Goal: Task Accomplishment & Management: Complete application form

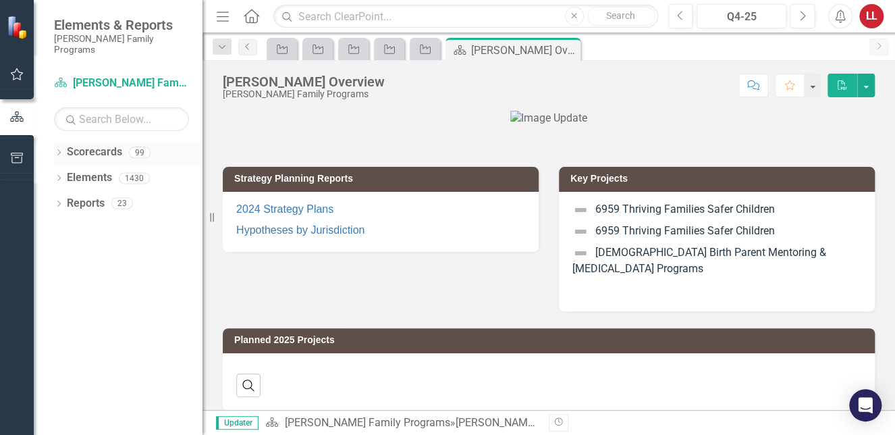
click at [59, 150] on icon "Dropdown" at bounding box center [58, 153] width 9 height 7
click at [68, 173] on icon "Dropdown" at bounding box center [66, 177] width 10 height 8
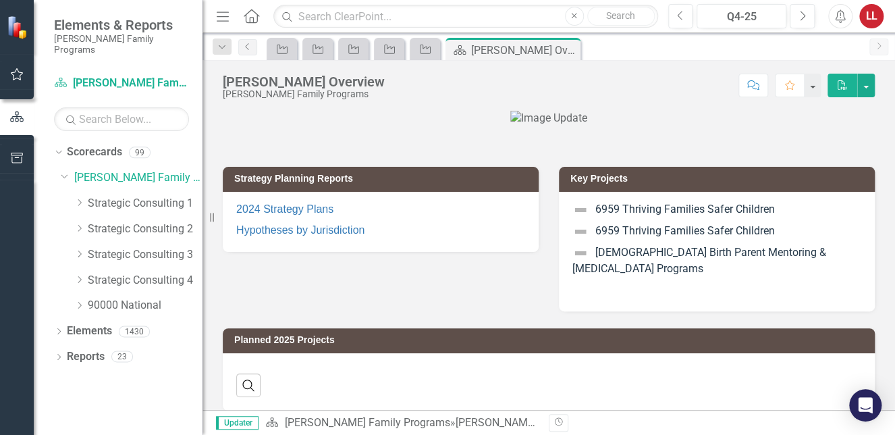
click at [420, 126] on div at bounding box center [549, 119] width 652 height 16
click at [288, 48] on icon "Project" at bounding box center [281, 49] width 13 height 11
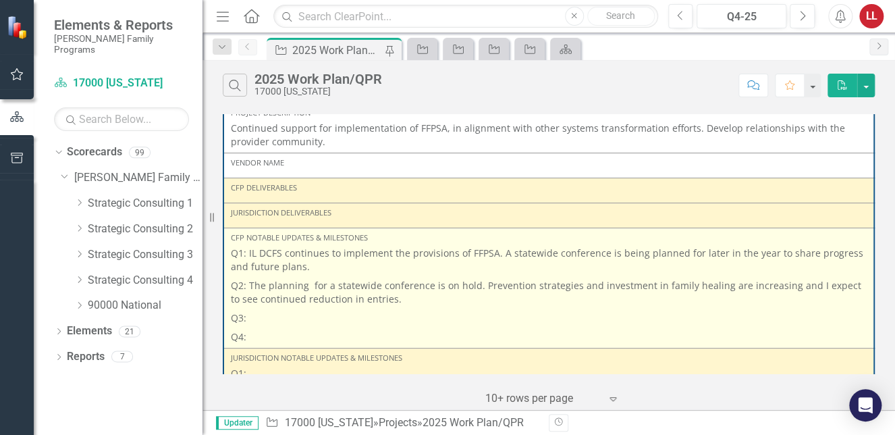
scroll to position [202, 0]
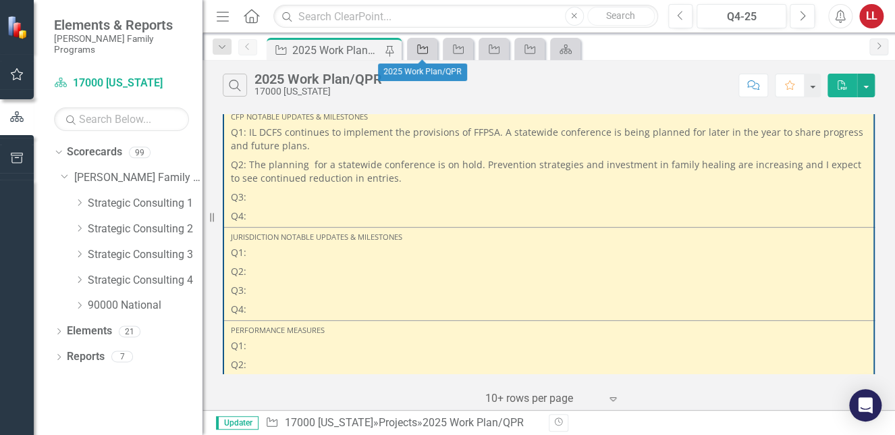
click at [421, 50] on icon "Project" at bounding box center [422, 49] width 13 height 11
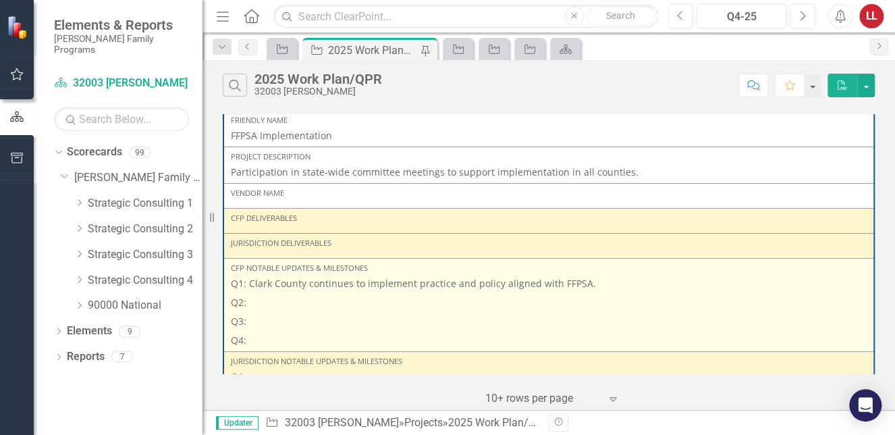
scroll to position [135, 0]
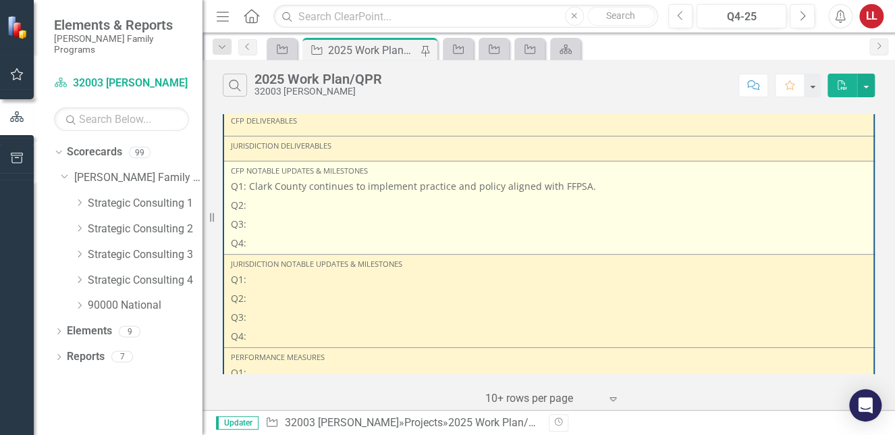
click at [256, 207] on p "Q2:" at bounding box center [549, 205] width 636 height 19
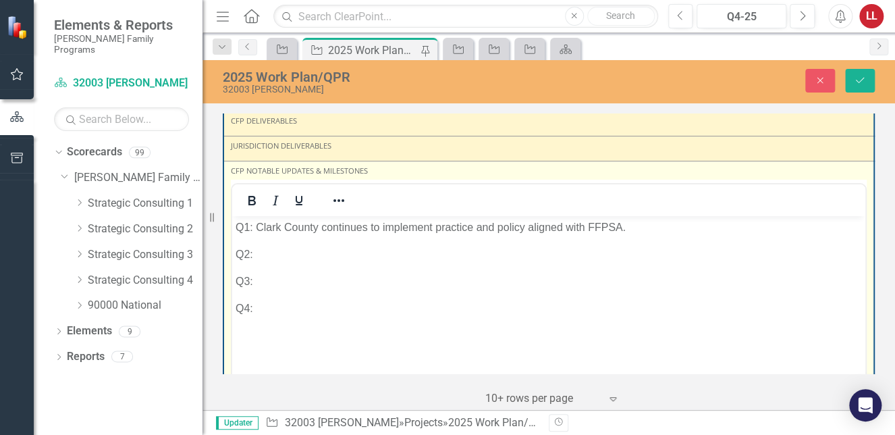
scroll to position [0, 0]
click at [282, 256] on p "Q2:" at bounding box center [549, 254] width 626 height 16
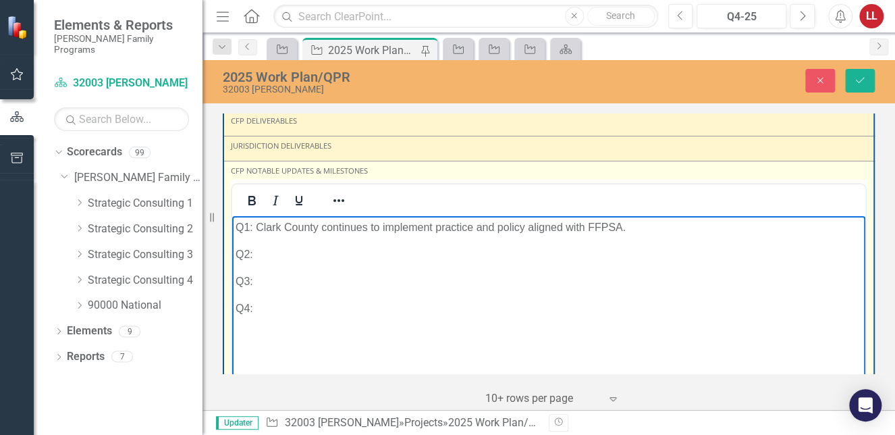
drag, startPoint x: 256, startPoint y: 224, endPoint x: 635, endPoint y: 269, distance: 381.3
click at [661, 237] on body "Q1: Clark County continues to implement practice and policy aligned with FFPSA.…" at bounding box center [548, 316] width 633 height 202
click at [635, 231] on p "Q1: Clark County continues to implement practice and policy aligned with FFPSA." at bounding box center [549, 227] width 626 height 16
drag, startPoint x: 629, startPoint y: 227, endPoint x: 252, endPoint y: 222, distance: 376.6
click at [257, 227] on p "Q1: Clark County continues to implement practice and policy aligned with FFPSA." at bounding box center [549, 227] width 626 height 16
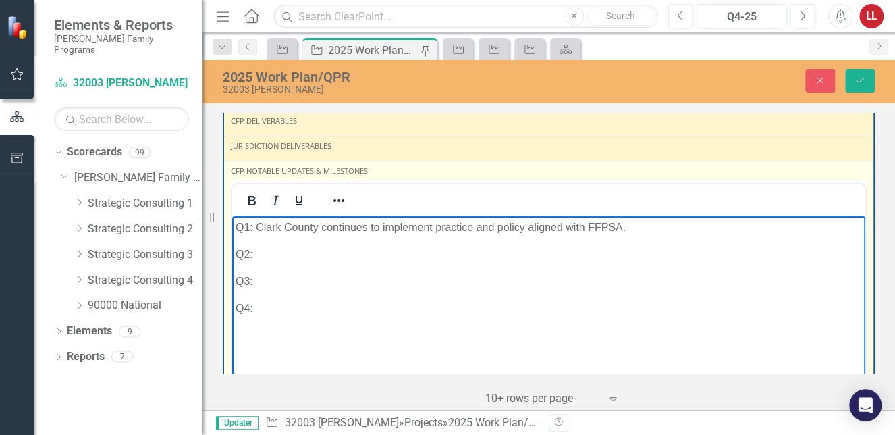
copy p "Clark County continues to implement practice and policy aligned with FFPSA."
click at [269, 256] on p "Q2:" at bounding box center [549, 254] width 626 height 16
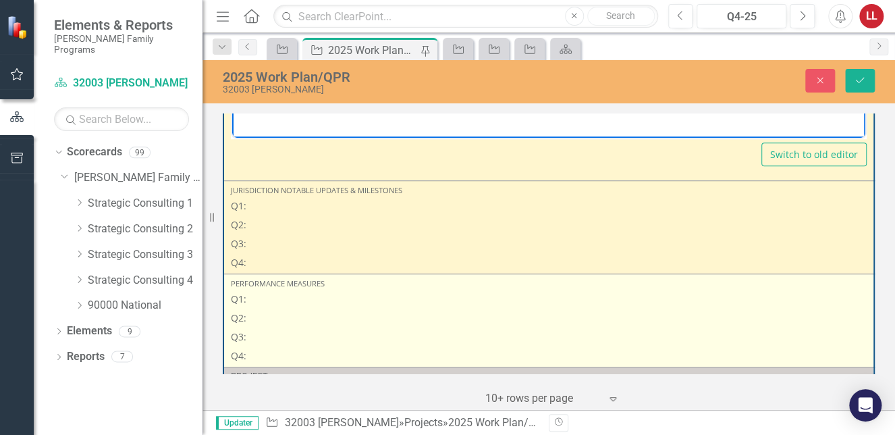
scroll to position [472, 0]
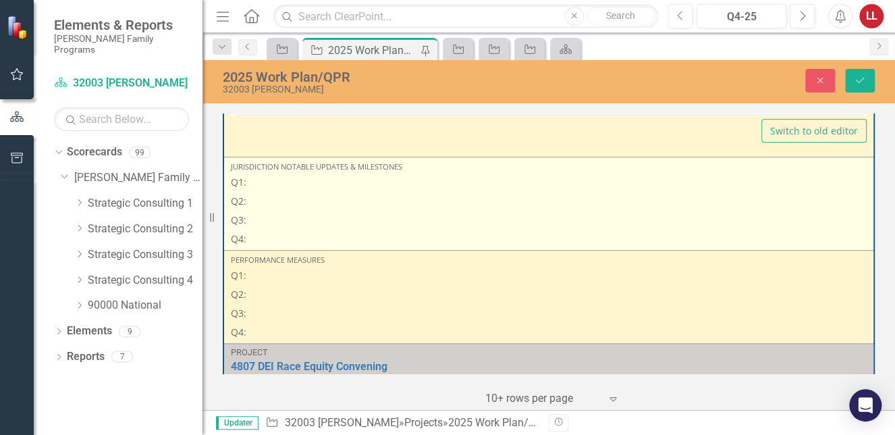
click at [271, 200] on p "Q2:" at bounding box center [549, 201] width 636 height 19
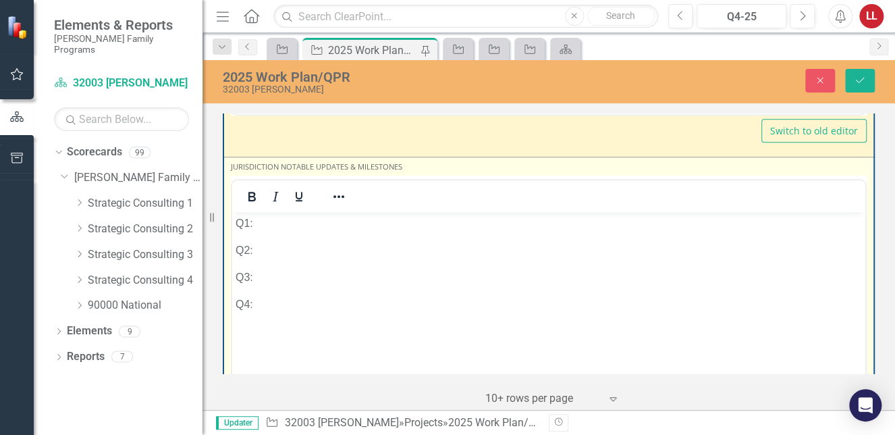
scroll to position [0, 0]
click at [283, 246] on p "Q2:" at bounding box center [549, 250] width 626 height 16
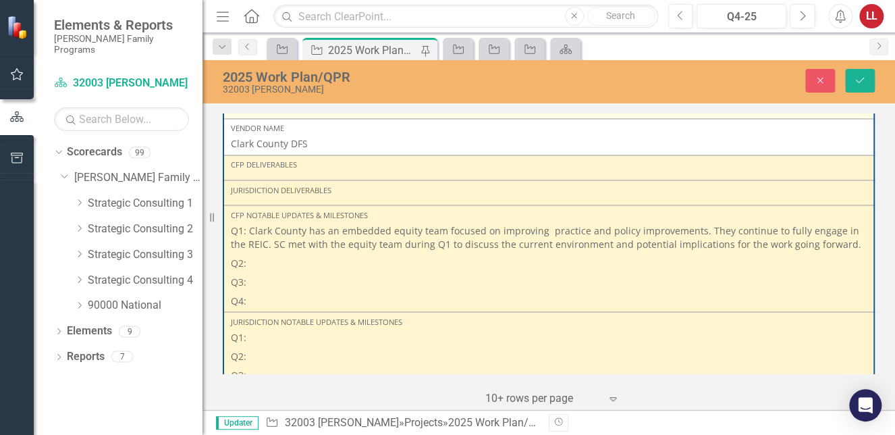
scroll to position [1080, 0]
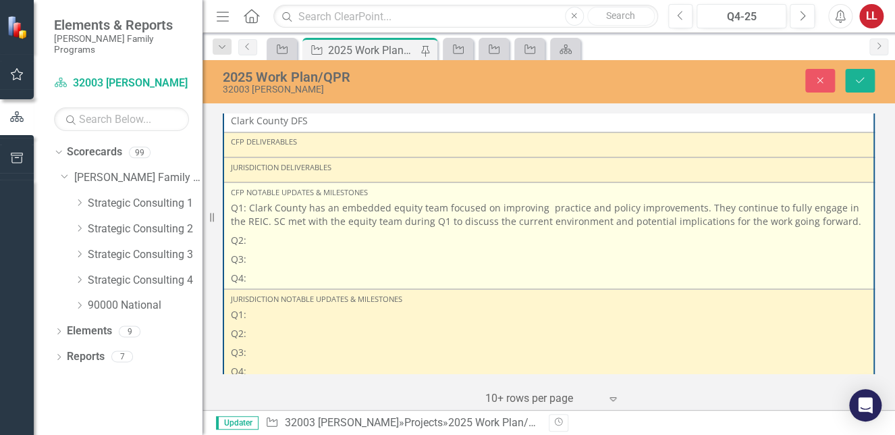
click at [275, 235] on p "Q2:" at bounding box center [549, 239] width 636 height 19
click at [275, 242] on p "Q2:" at bounding box center [549, 239] width 636 height 19
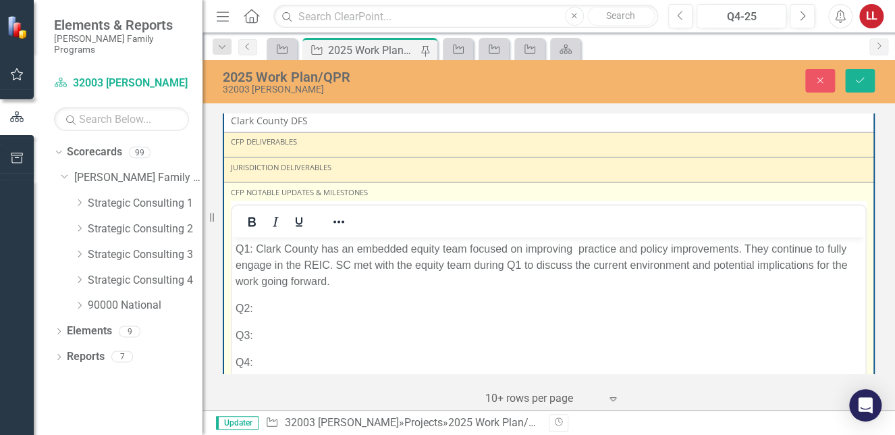
scroll to position [0, 0]
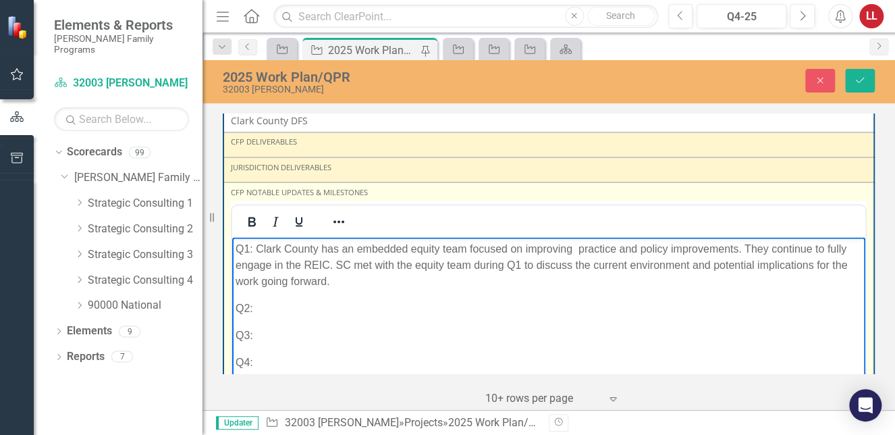
click at [280, 307] on p "Q2:" at bounding box center [549, 308] width 626 height 16
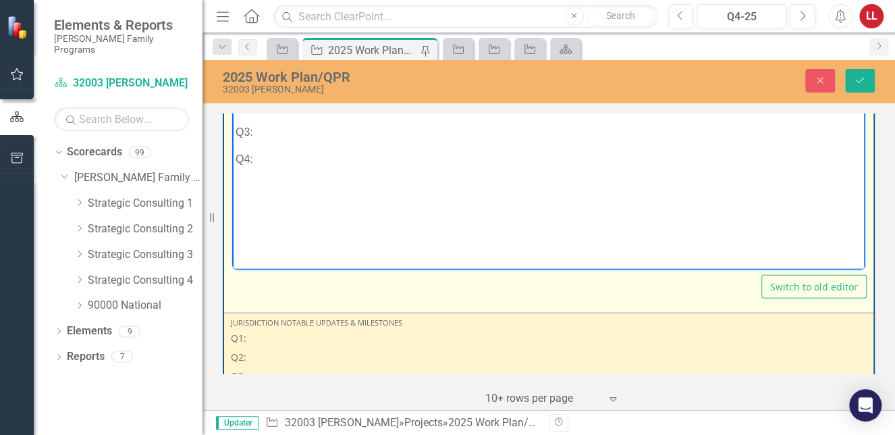
scroll to position [1417, 0]
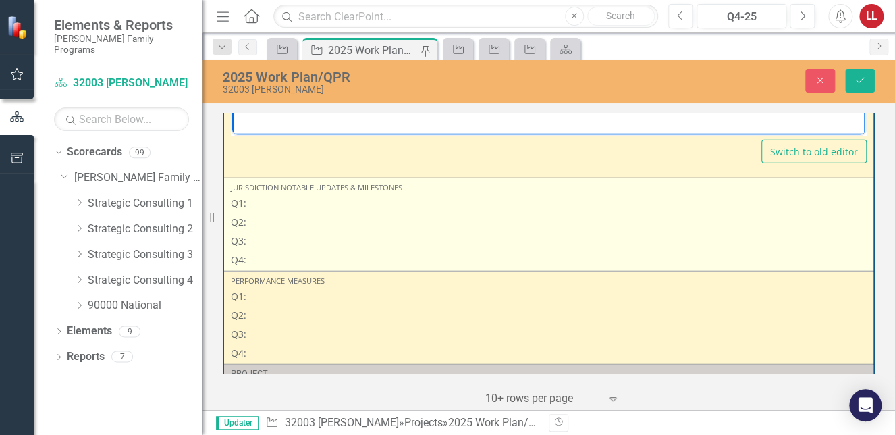
click at [310, 226] on p "Q2:" at bounding box center [549, 222] width 636 height 19
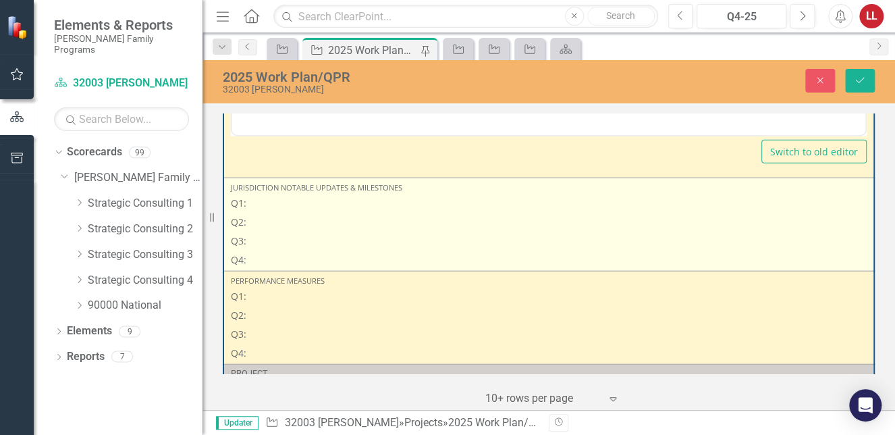
click at [309, 226] on p "Q2:" at bounding box center [549, 222] width 636 height 19
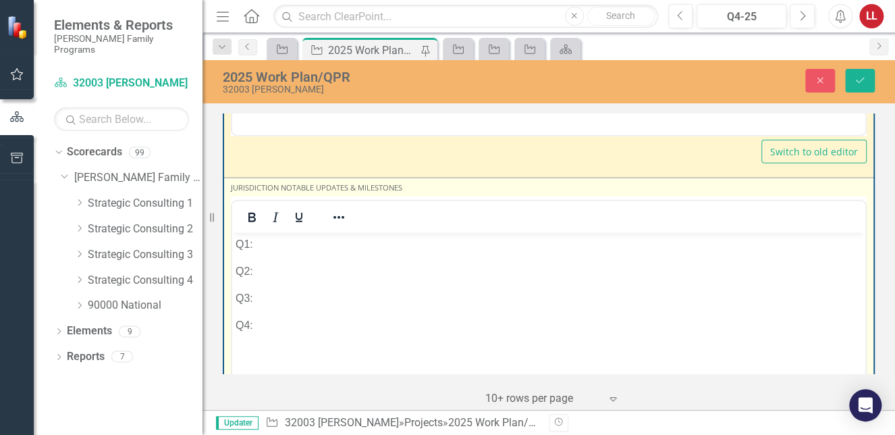
scroll to position [0, 0]
drag, startPoint x: 308, startPoint y: 273, endPoint x: 333, endPoint y: 269, distance: 25.4
click at [310, 273] on p "Q2:" at bounding box center [549, 271] width 626 height 16
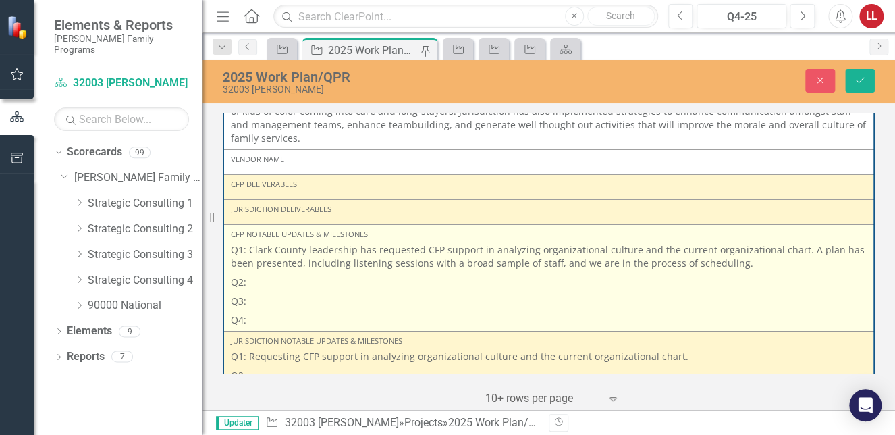
scroll to position [2092, 0]
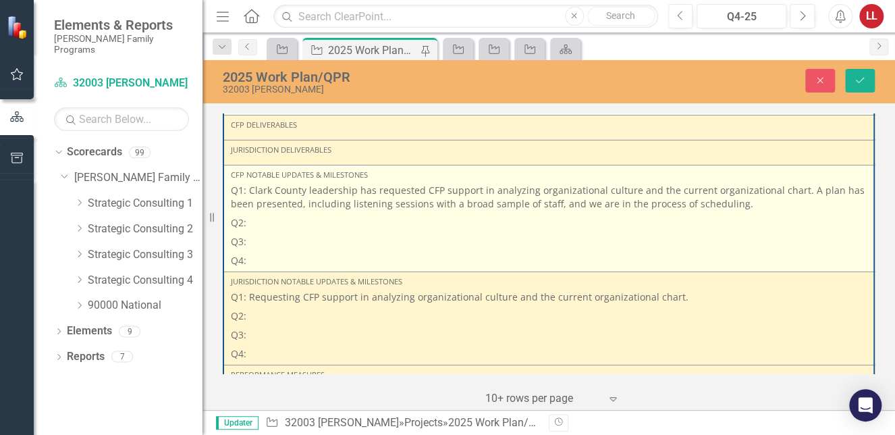
click at [289, 218] on p "Q2:" at bounding box center [549, 222] width 636 height 19
click at [279, 221] on p "Q2:" at bounding box center [549, 222] width 636 height 19
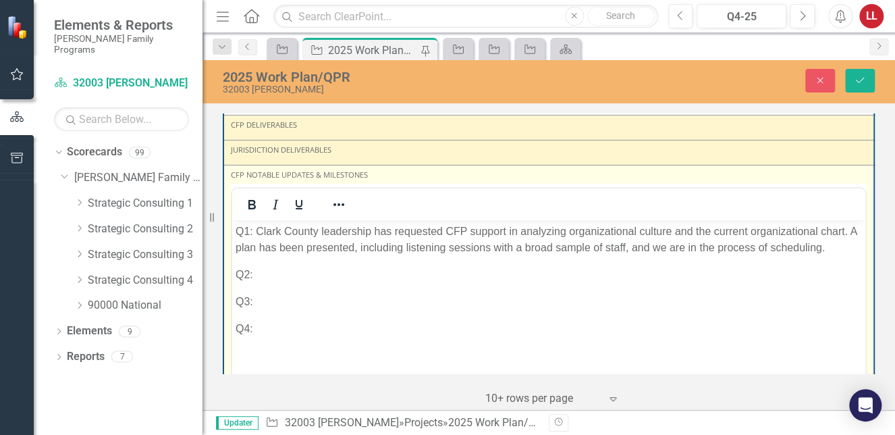
scroll to position [0, 0]
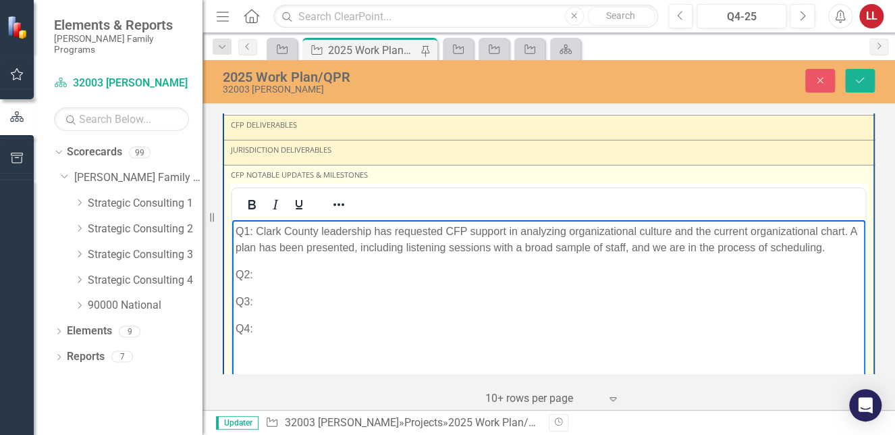
drag, startPoint x: 292, startPoint y: 274, endPoint x: 381, endPoint y: 227, distance: 100.8
click at [292, 274] on p "Q2:" at bounding box center [549, 274] width 626 height 16
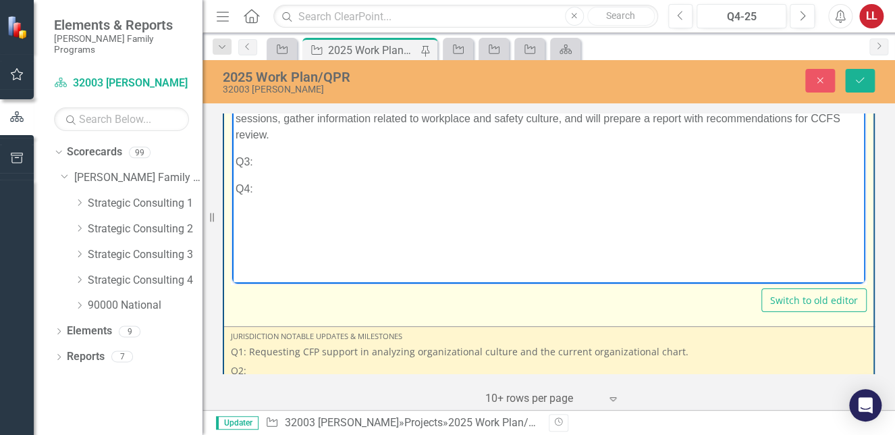
scroll to position [2362, 0]
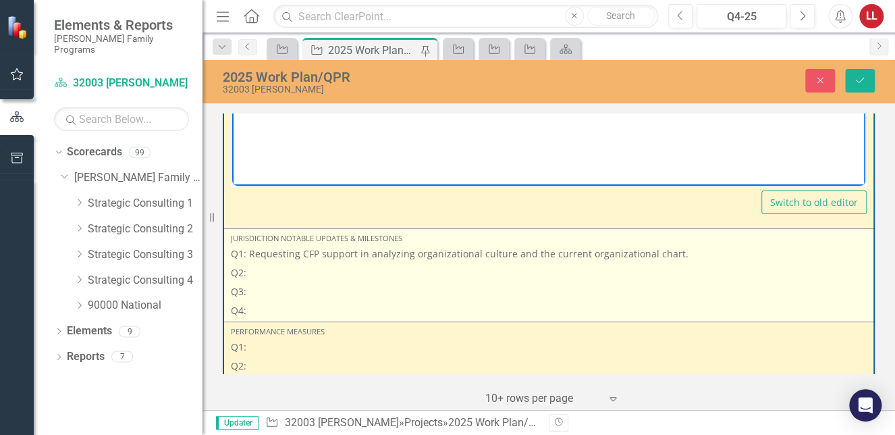
click at [281, 271] on p "Q2:" at bounding box center [549, 272] width 636 height 19
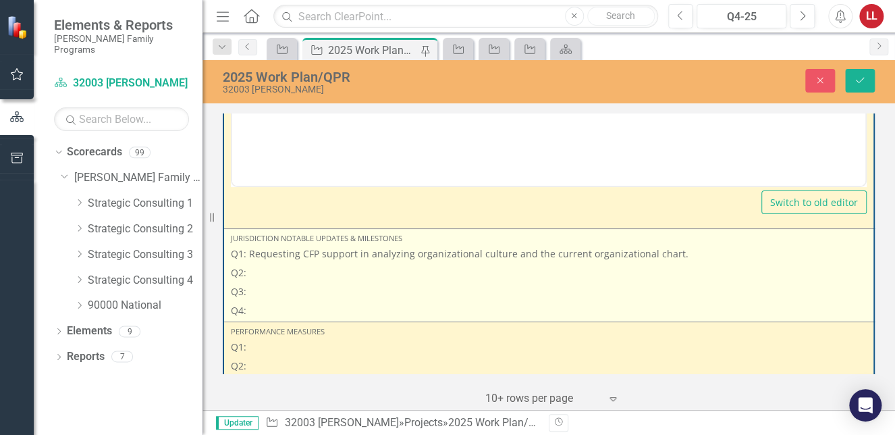
click at [281, 271] on p "Q2:" at bounding box center [549, 272] width 636 height 19
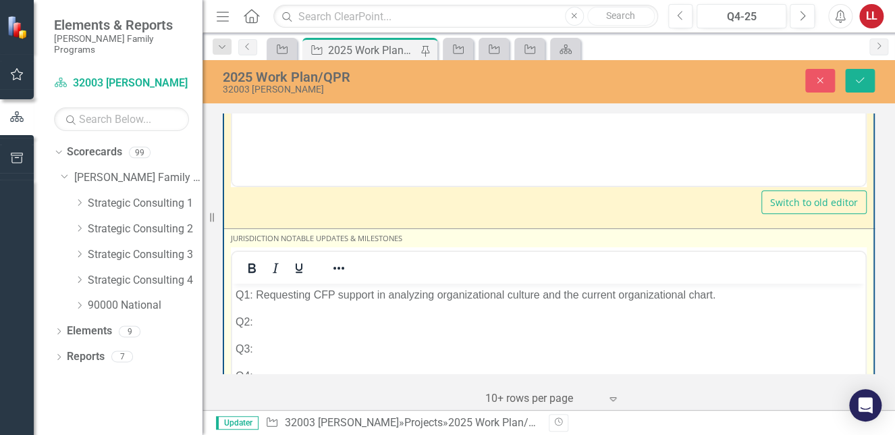
scroll to position [0, 0]
click at [278, 323] on p "Q2:" at bounding box center [549, 321] width 626 height 16
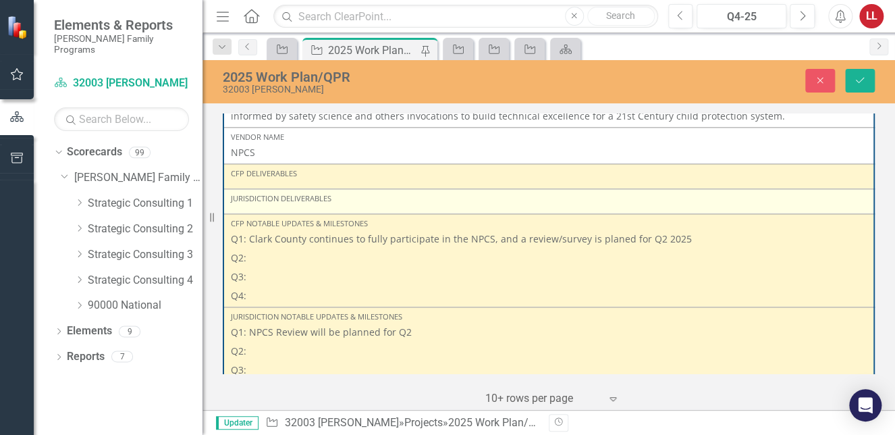
scroll to position [3037, 0]
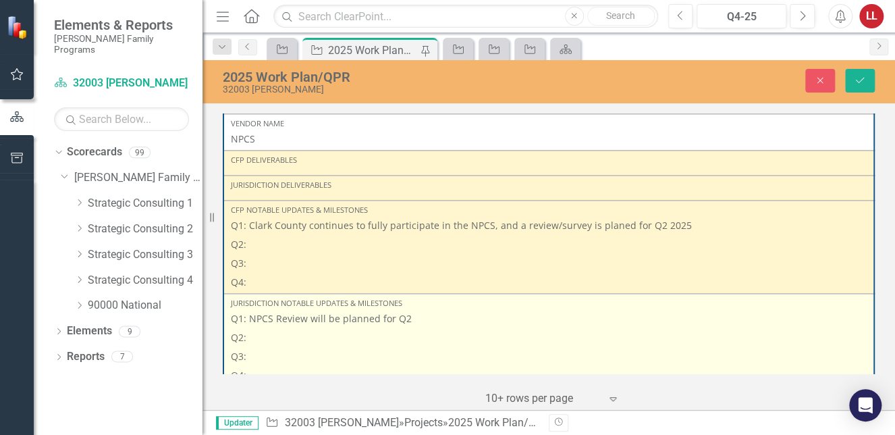
click at [269, 337] on p "Q2:" at bounding box center [549, 337] width 636 height 19
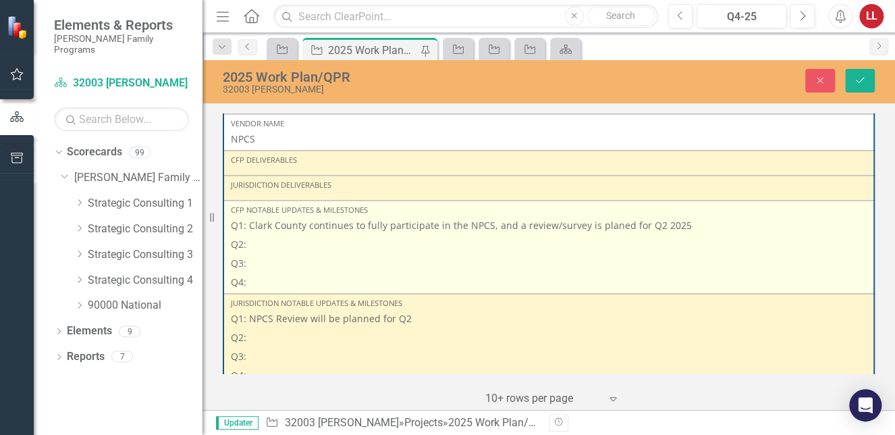
click at [284, 238] on p "Q2:" at bounding box center [549, 244] width 636 height 19
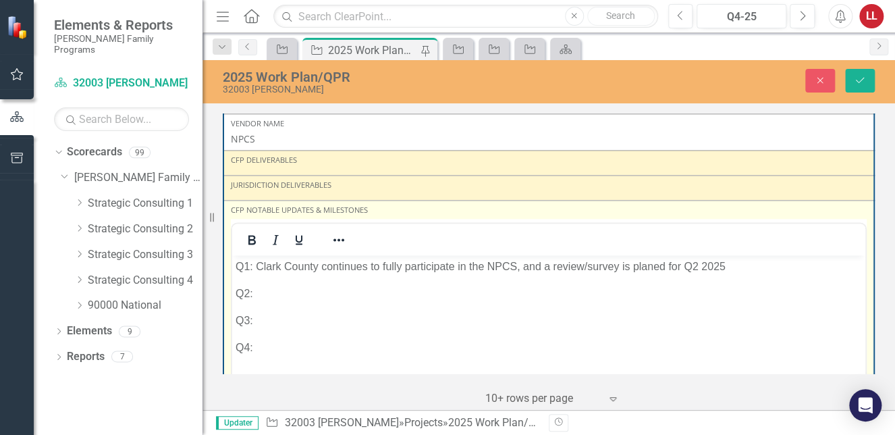
scroll to position [0, 0]
click at [271, 298] on p "Q2:" at bounding box center [549, 293] width 626 height 16
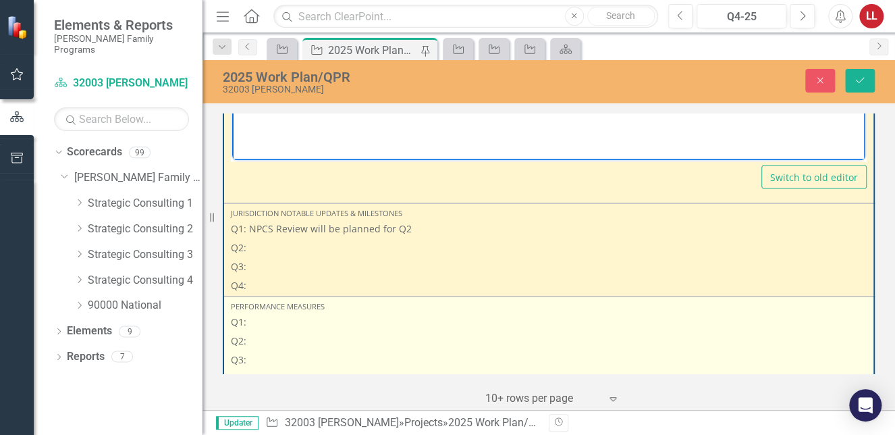
scroll to position [3375, 0]
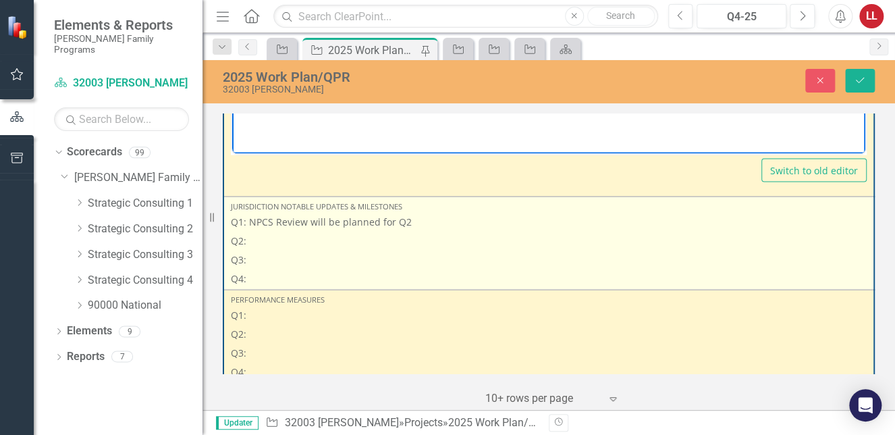
click at [258, 234] on p "Q2:" at bounding box center [549, 240] width 636 height 19
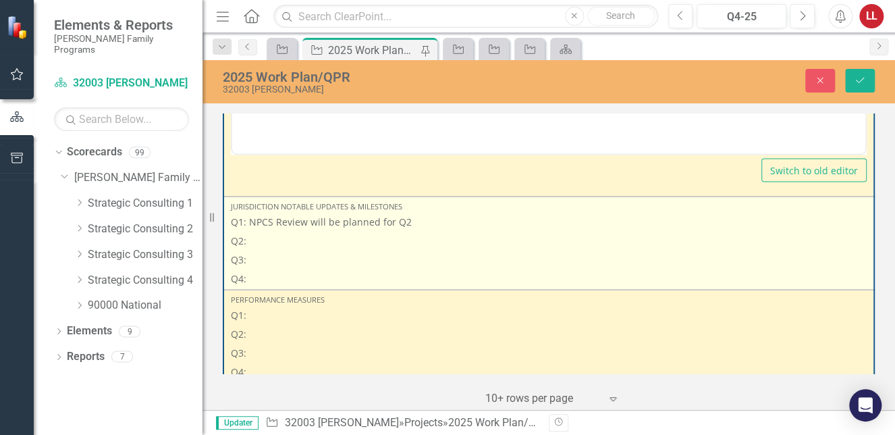
click at [258, 234] on p "Q2:" at bounding box center [549, 240] width 636 height 19
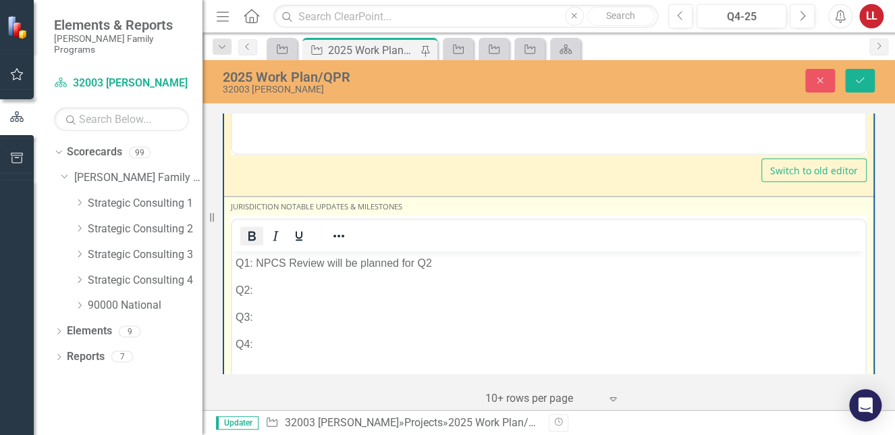
scroll to position [0, 0]
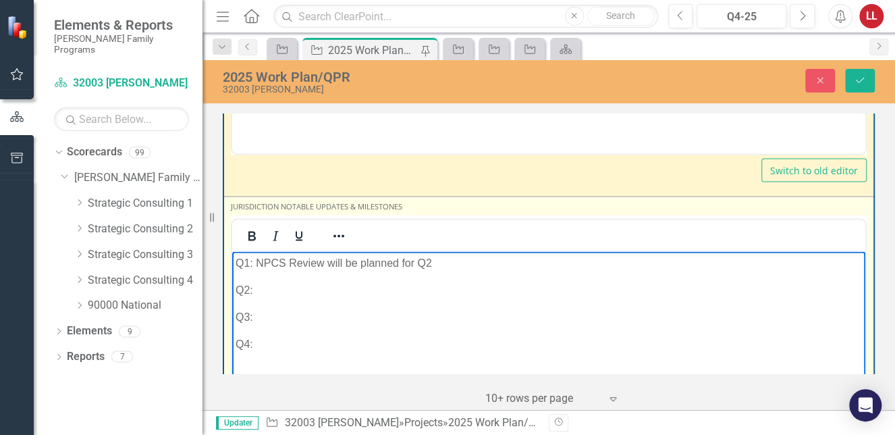
click at [265, 288] on p "Q2:" at bounding box center [549, 289] width 626 height 16
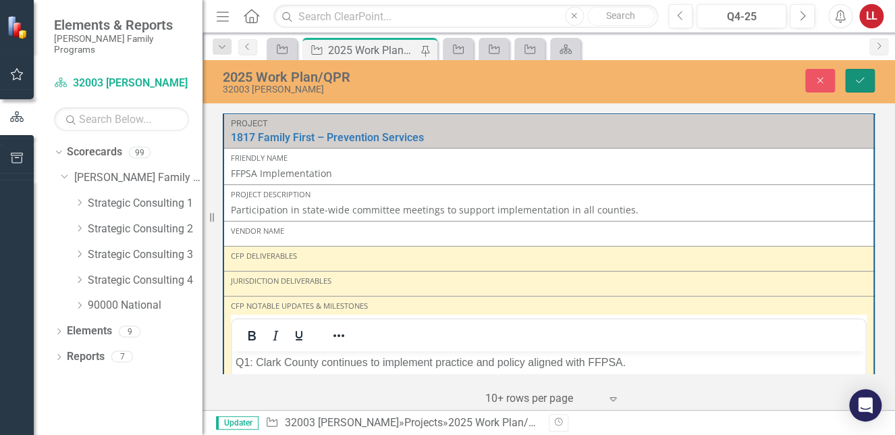
click at [861, 80] on icon "Save" at bounding box center [860, 80] width 12 height 9
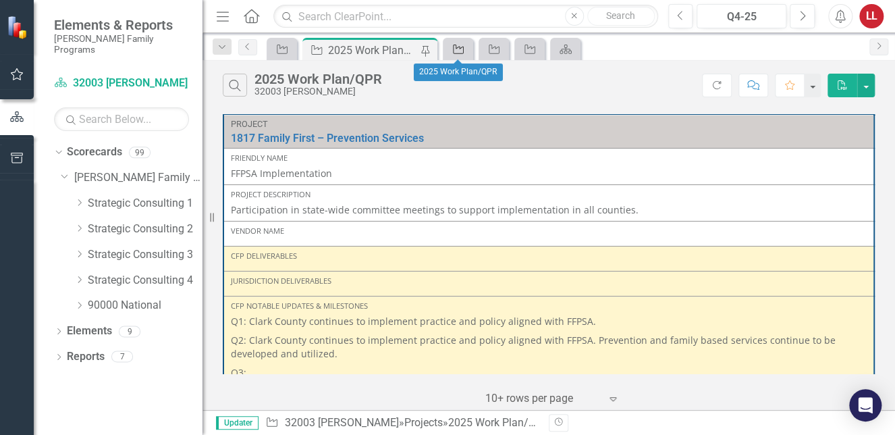
click at [460, 46] on icon "Project" at bounding box center [458, 49] width 13 height 11
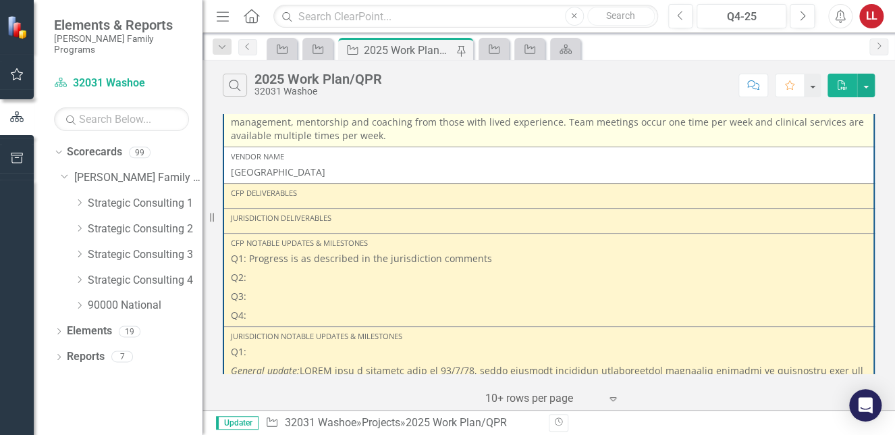
scroll to position [202, 0]
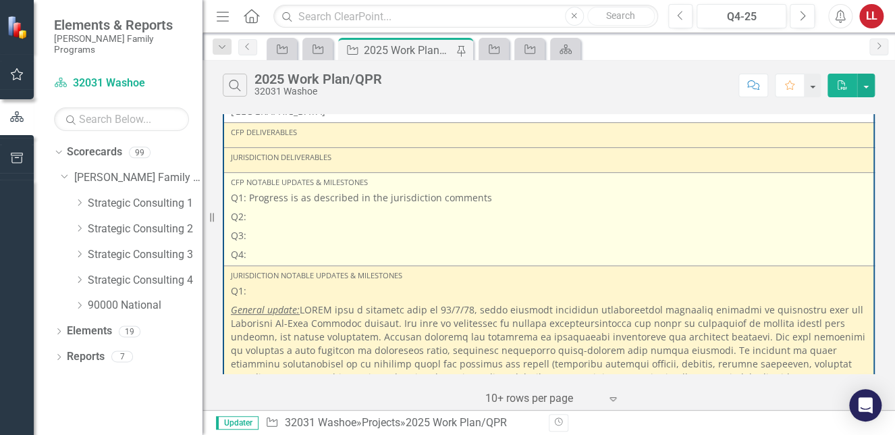
click at [267, 218] on p "Q2:" at bounding box center [549, 216] width 636 height 19
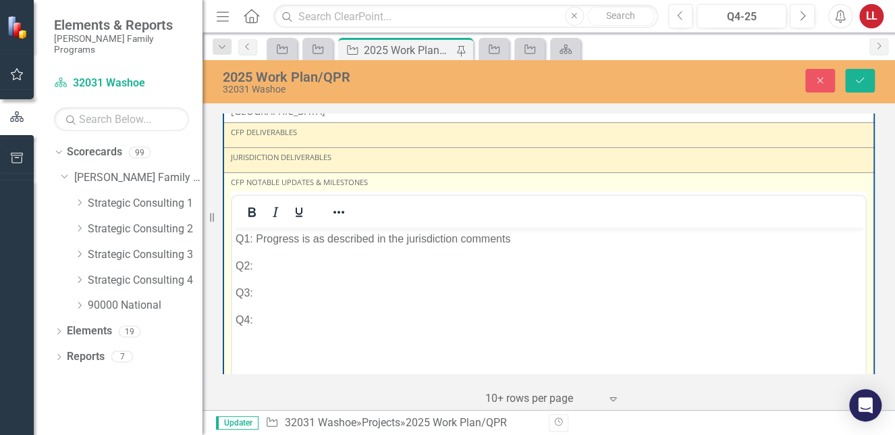
scroll to position [0, 0]
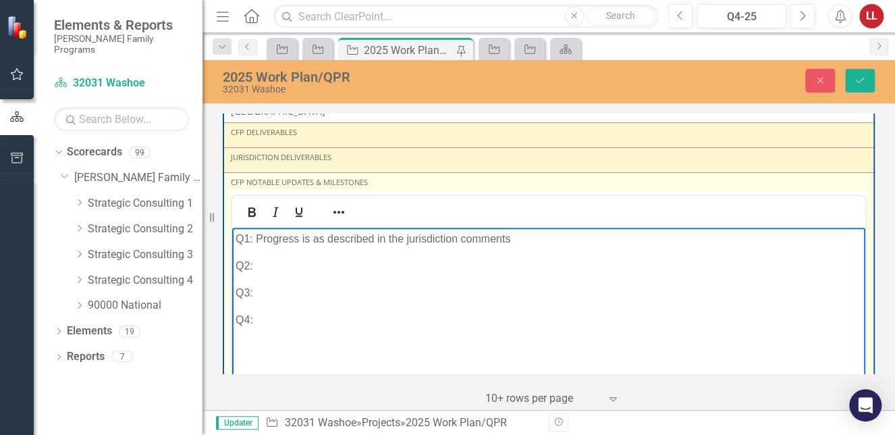
drag, startPoint x: 317, startPoint y: 263, endPoint x: 379, endPoint y: 227, distance: 72.0
click at [319, 263] on p "Q2:" at bounding box center [549, 265] width 626 height 16
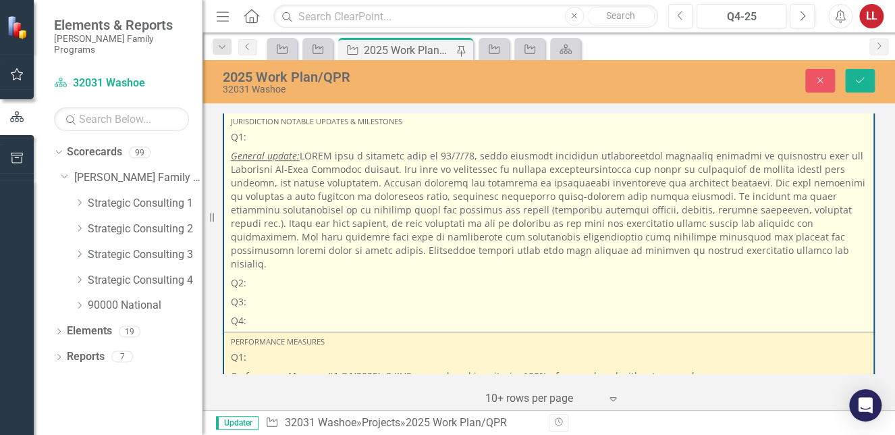
scroll to position [607, 0]
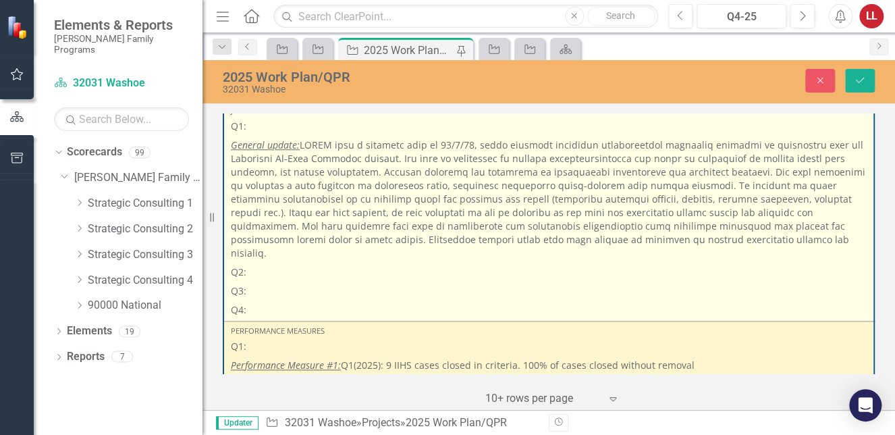
click at [273, 263] on p "Q2:" at bounding box center [549, 272] width 636 height 19
click at [271, 263] on p "Q2:" at bounding box center [549, 272] width 636 height 19
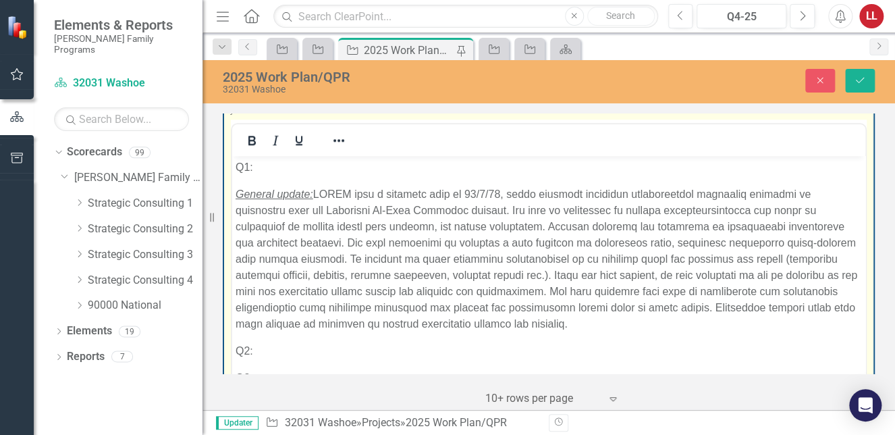
scroll to position [0, 0]
click at [283, 356] on p "Q2:" at bounding box center [549, 350] width 626 height 16
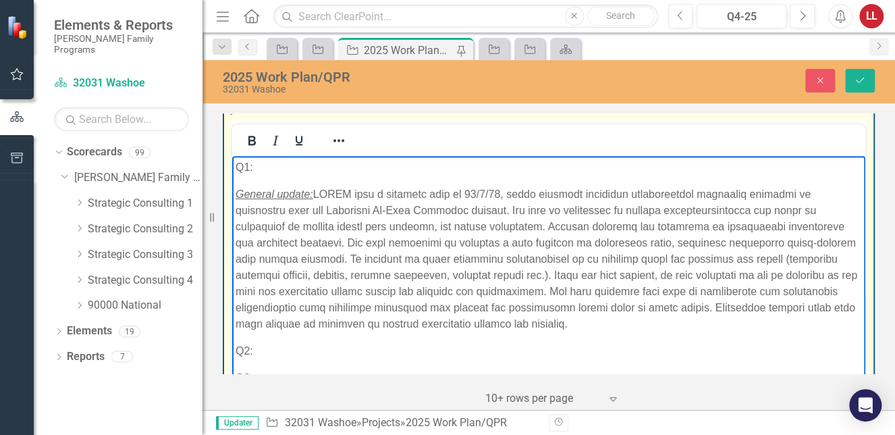
click at [270, 351] on p "Q2:" at bounding box center [549, 350] width 626 height 16
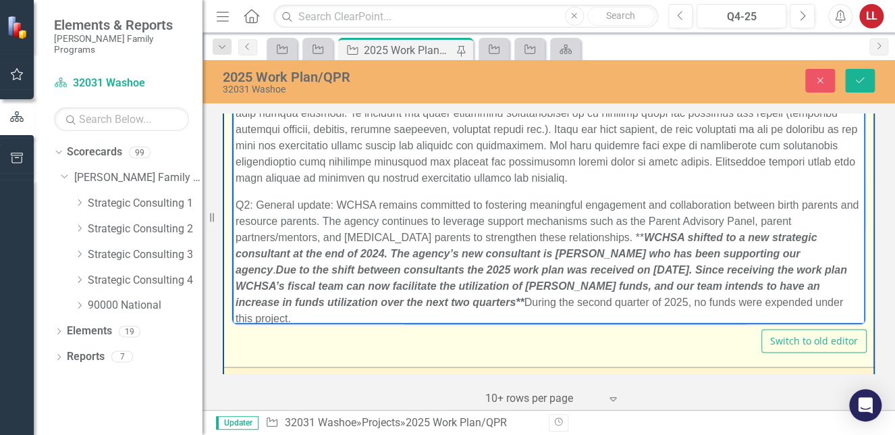
scroll to position [148, 0]
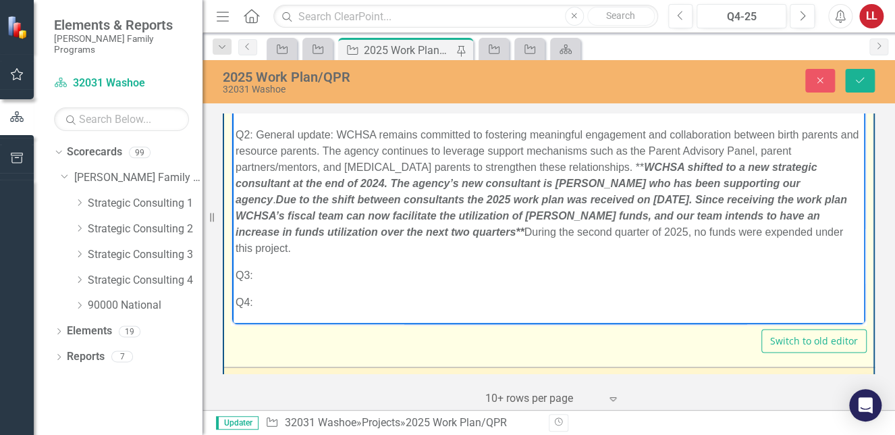
drag, startPoint x: 280, startPoint y: 245, endPoint x: 258, endPoint y: 136, distance: 111.4
click at [258, 136] on p "Q2: General update: WCHSA remains committed to fostering meaningful engagement …" at bounding box center [549, 191] width 626 height 130
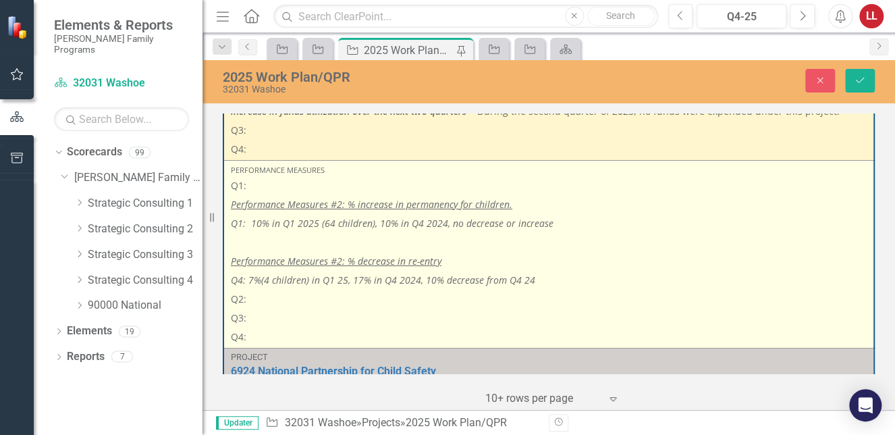
scroll to position [2227, 0]
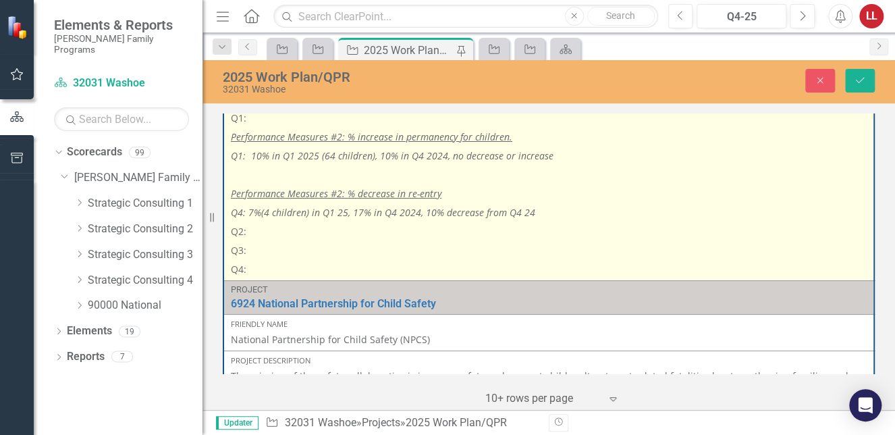
click at [269, 229] on p "Q2:" at bounding box center [549, 231] width 636 height 19
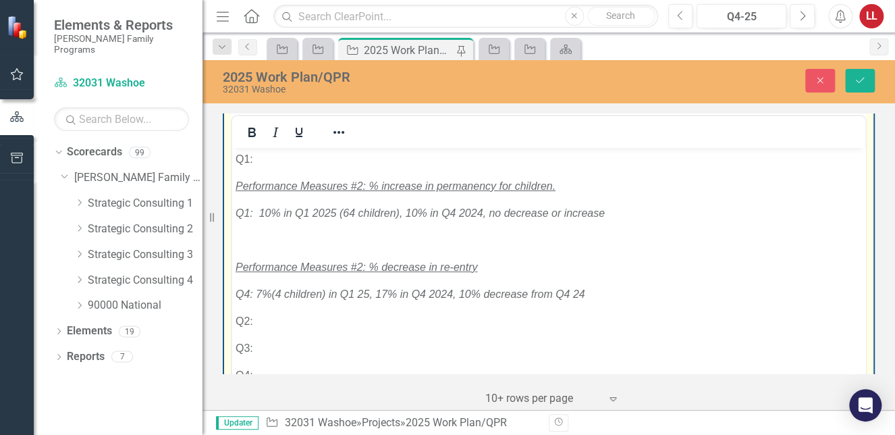
scroll to position [0, 0]
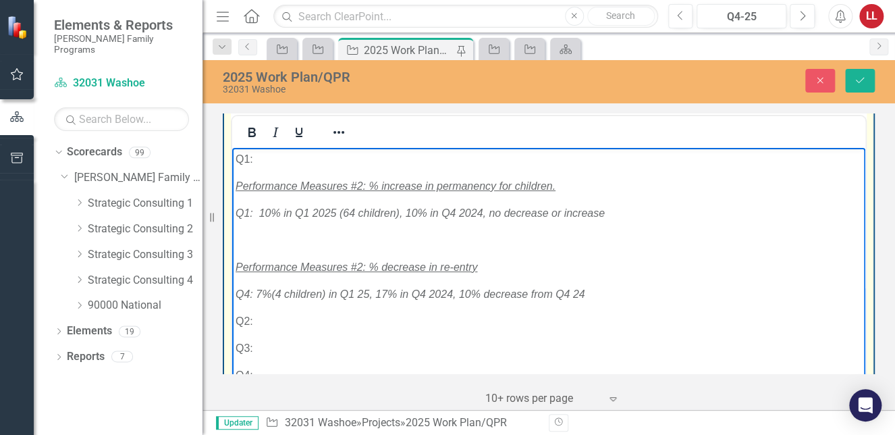
click at [302, 322] on p "Q2:" at bounding box center [549, 320] width 626 height 16
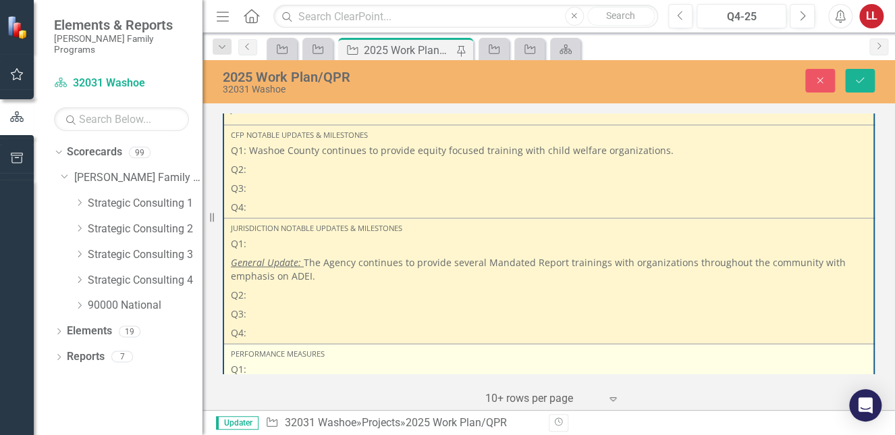
scroll to position [1215, 0]
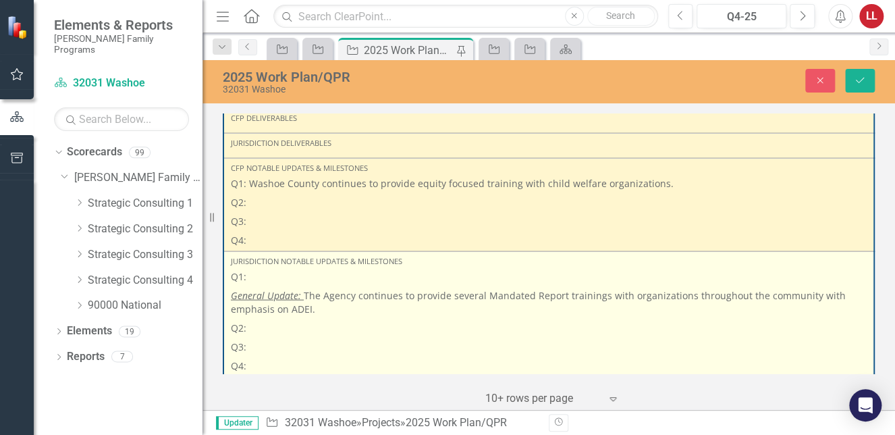
click at [275, 331] on p "Q2:" at bounding box center [549, 327] width 636 height 19
click at [267, 325] on p "Q2:" at bounding box center [549, 327] width 636 height 19
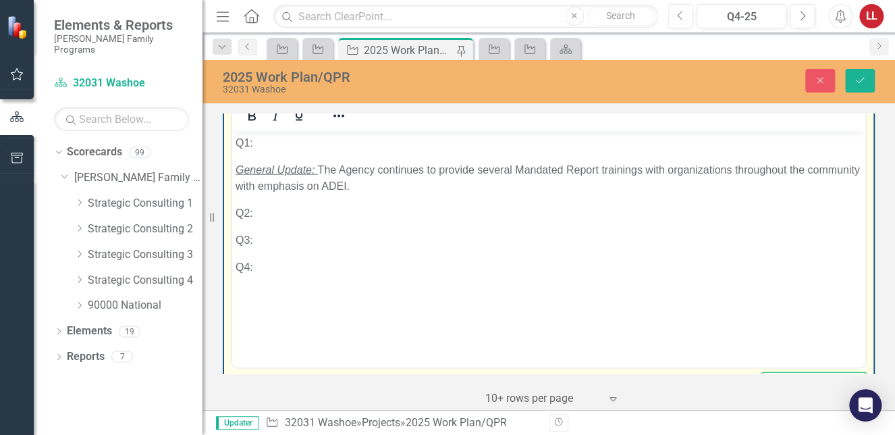
scroll to position [1417, 0]
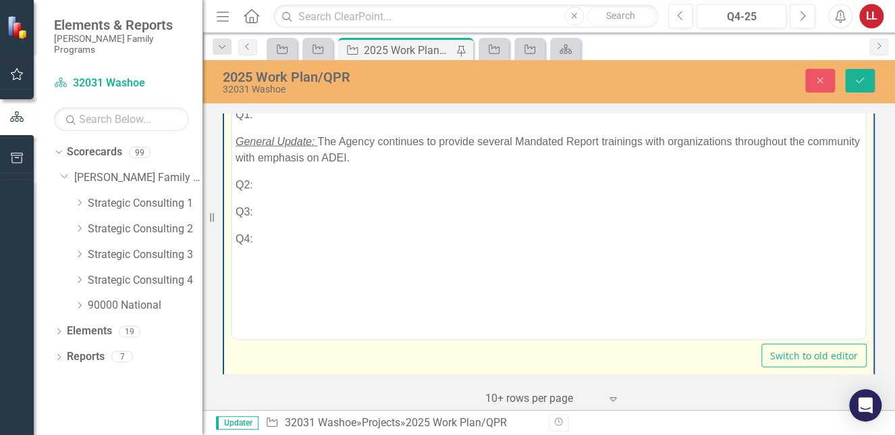
click at [273, 188] on p "Q2:" at bounding box center [549, 185] width 626 height 16
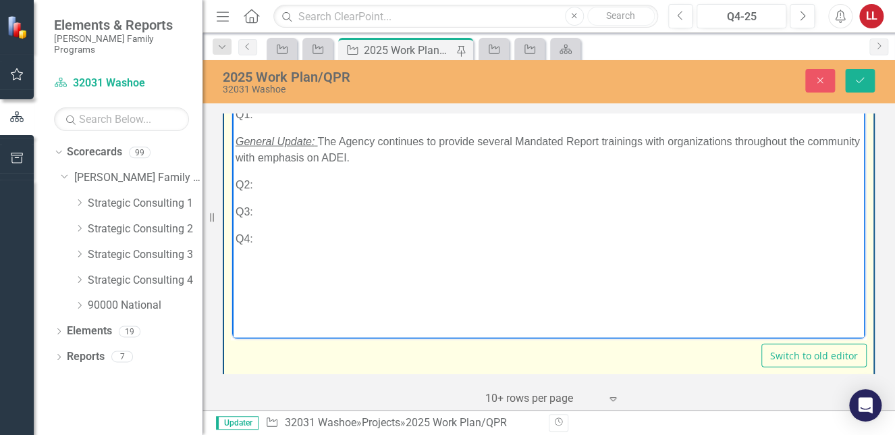
click at [274, 186] on p "Q2:" at bounding box center [549, 185] width 626 height 16
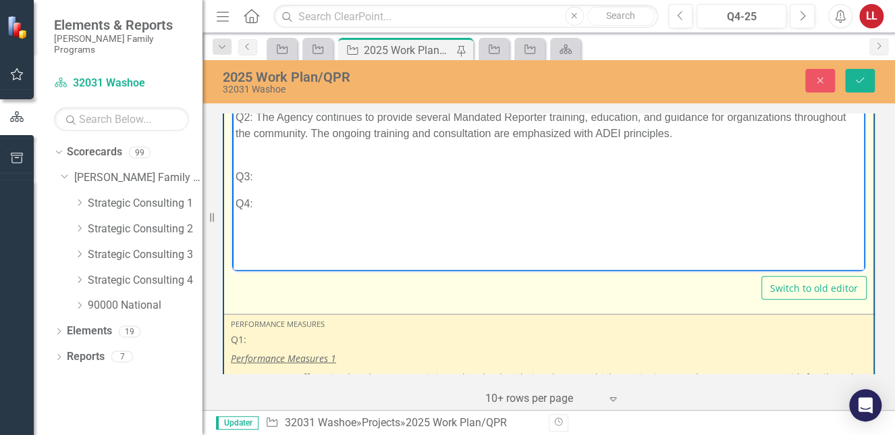
scroll to position [1350, 0]
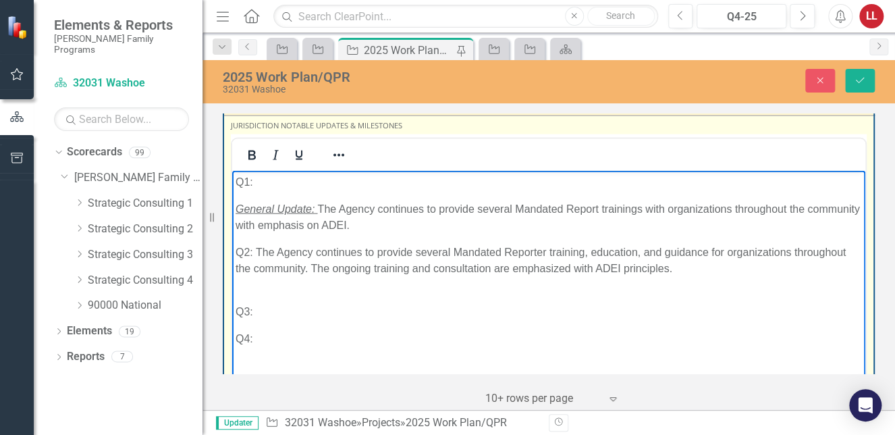
drag, startPoint x: 683, startPoint y: 270, endPoint x: 736, endPoint y: 272, distance: 53.4
click at [689, 273] on p "Q2: The Agency continues to provide several Mandated Reporter training, educati…" at bounding box center [549, 268] width 626 height 49
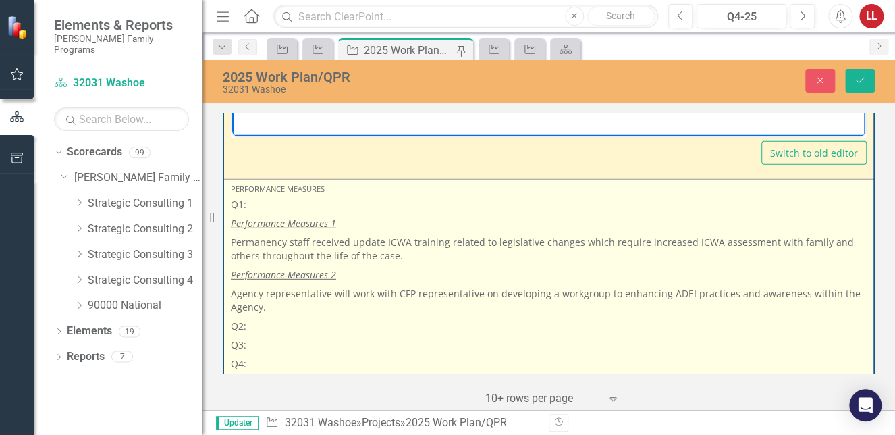
scroll to position [1687, 0]
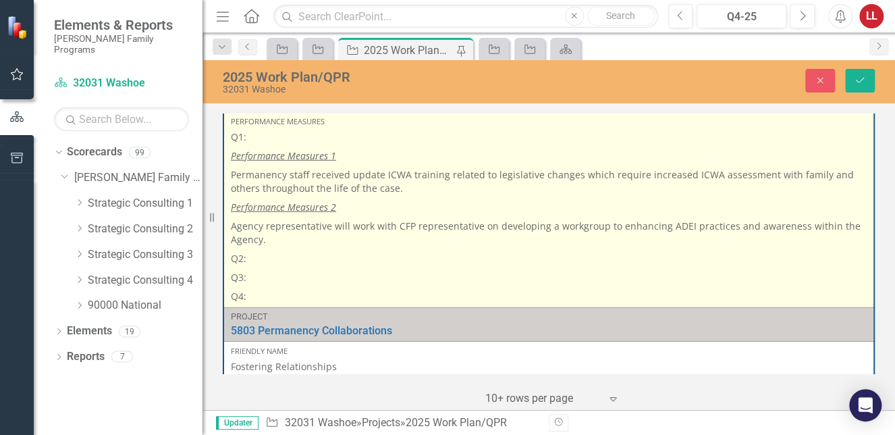
click at [300, 257] on p "Q2:" at bounding box center [549, 258] width 636 height 19
click at [282, 259] on p "Q2:" at bounding box center [549, 258] width 636 height 19
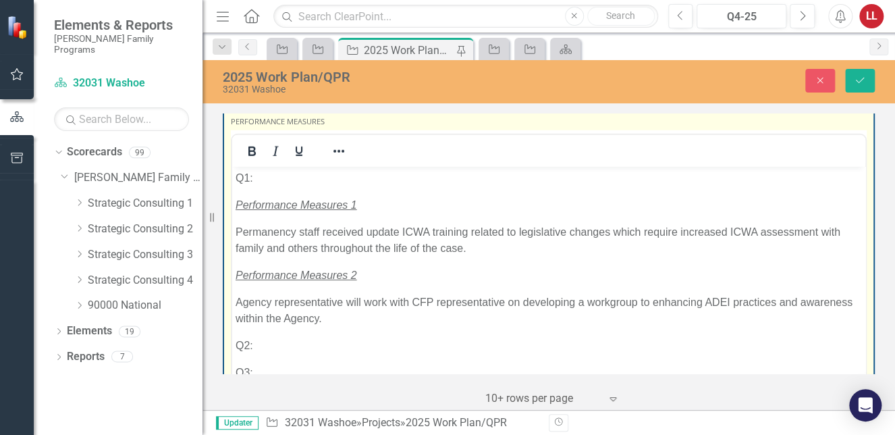
scroll to position [0, 0]
click at [295, 350] on p "Q2:" at bounding box center [549, 345] width 626 height 16
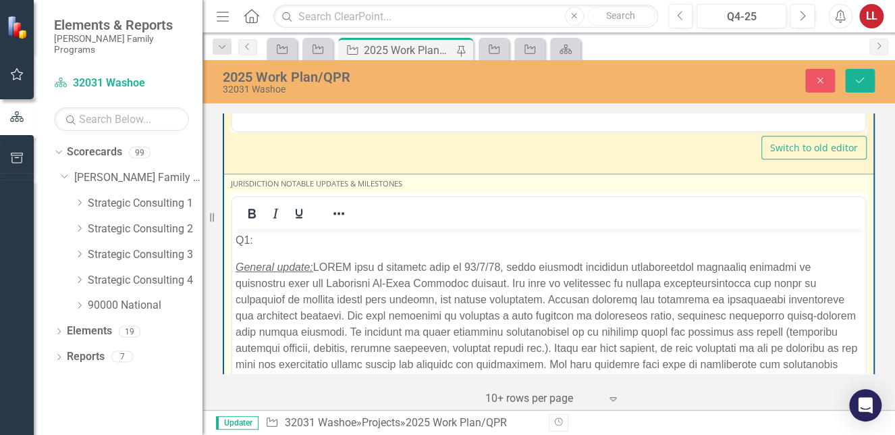
scroll to position [607, 0]
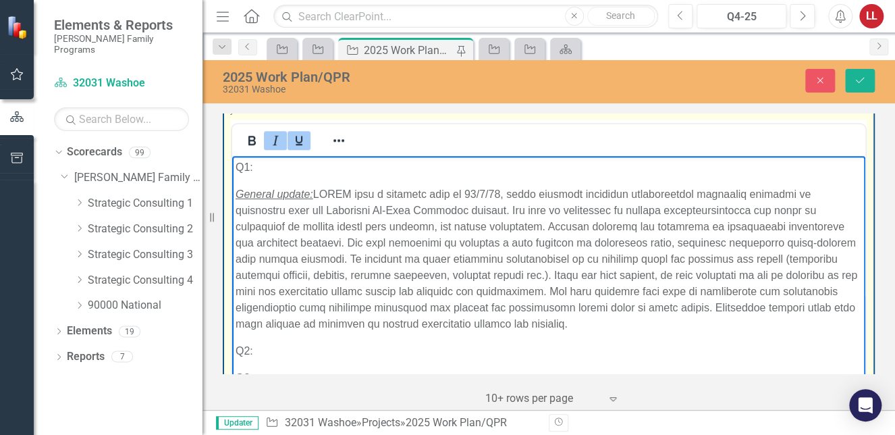
drag, startPoint x: 676, startPoint y: 328, endPoint x: 232, endPoint y: 187, distance: 465.3
click at [234, 187] on body "Q1: General update: Q2: Q3: Q4:" at bounding box center [548, 290] width 633 height 271
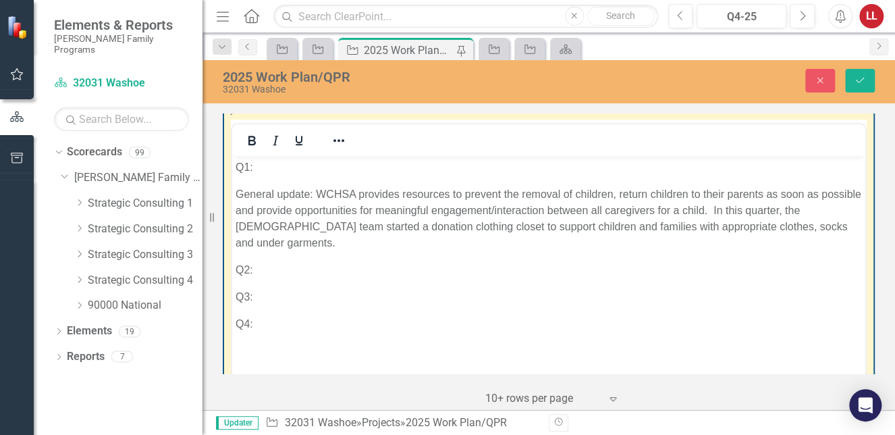
click at [221, 16] on icon "button" at bounding box center [223, 15] width 12 height 9
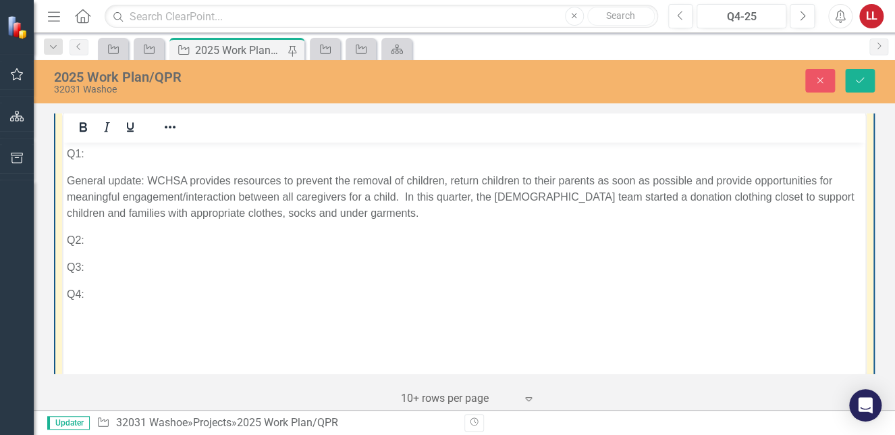
scroll to position [111, 0]
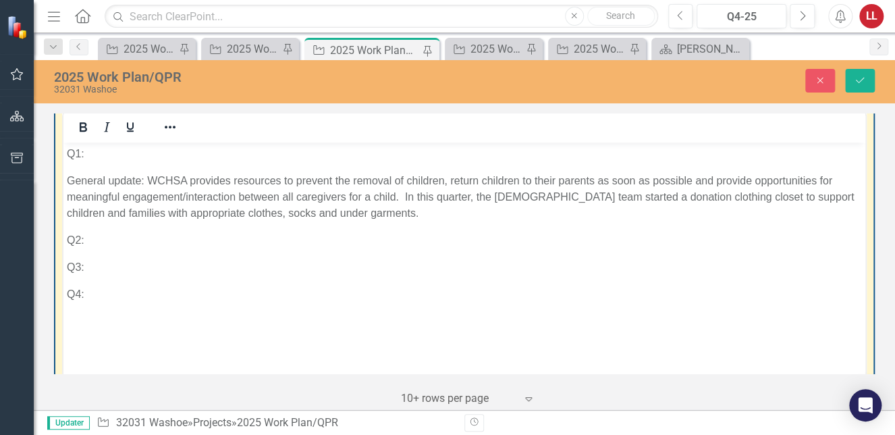
click at [54, 16] on icon "Menu" at bounding box center [54, 16] width 18 height 14
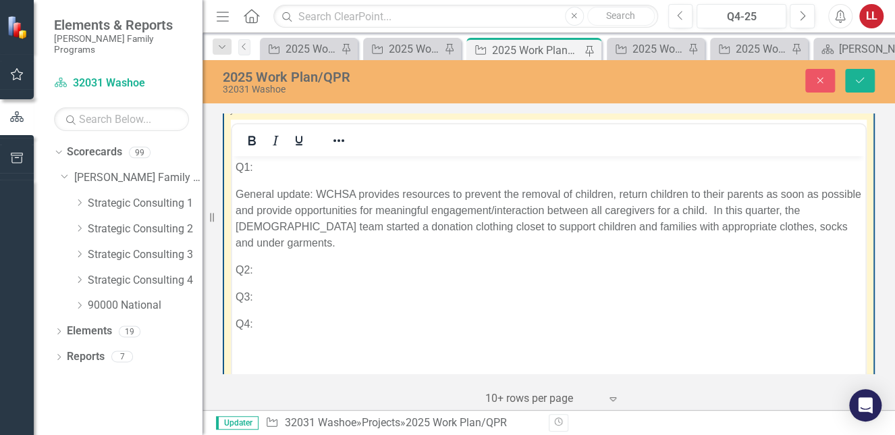
scroll to position [143, 0]
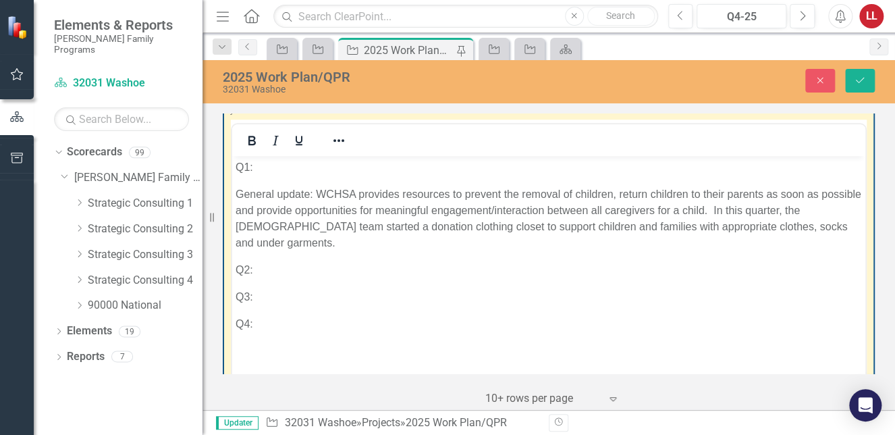
click at [252, 16] on icon "Home" at bounding box center [251, 16] width 18 height 14
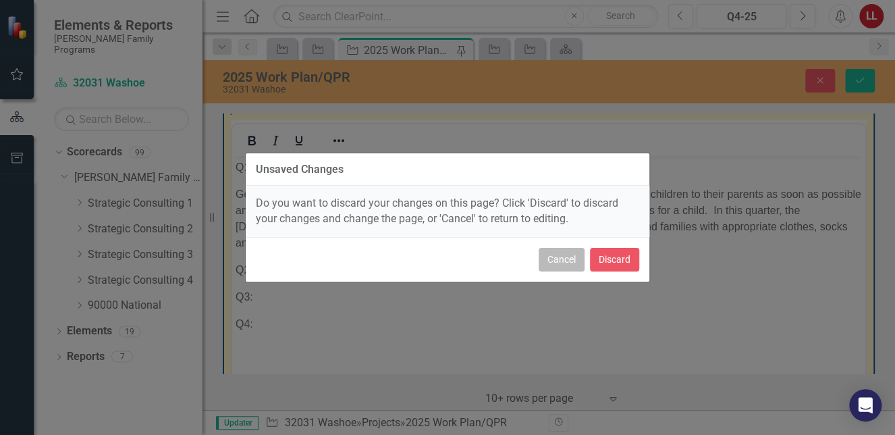
click at [566, 258] on button "Cancel" at bounding box center [562, 260] width 46 height 24
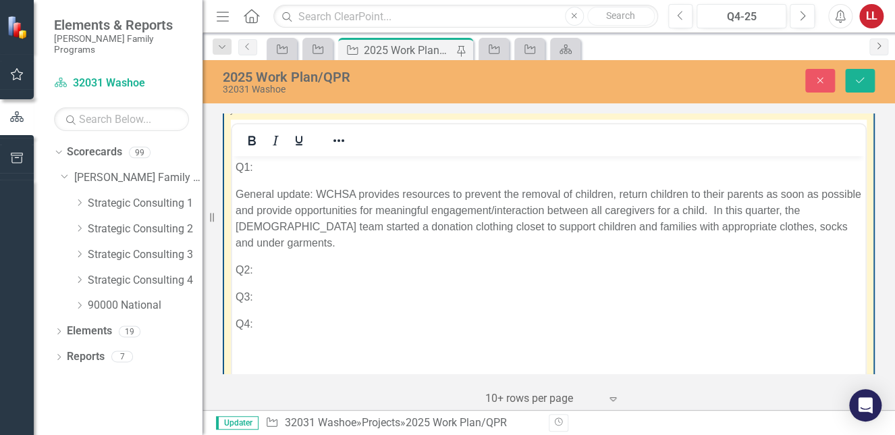
click at [878, 42] on icon "Next" at bounding box center [878, 46] width 11 height 8
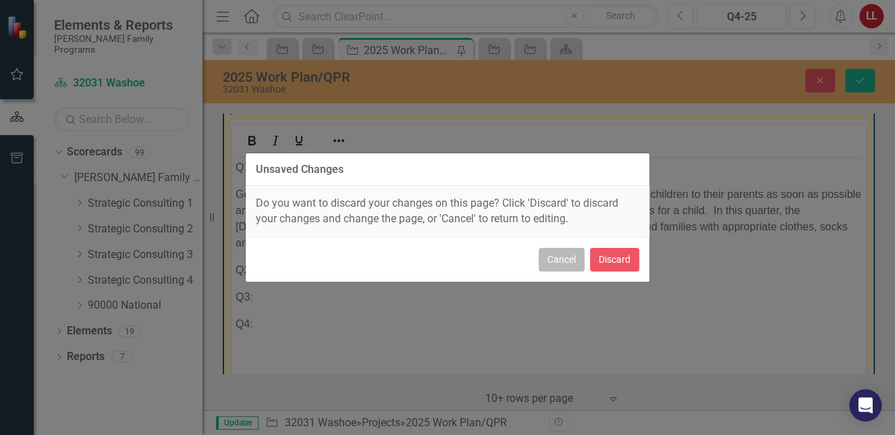
click at [561, 258] on button "Cancel" at bounding box center [562, 260] width 46 height 24
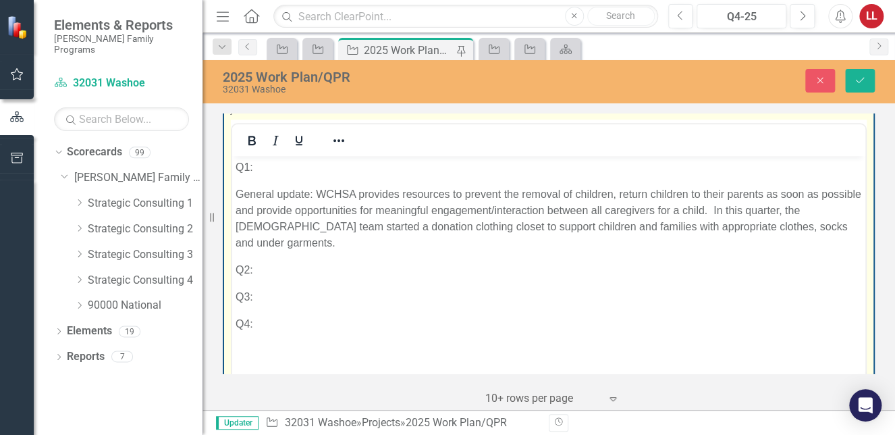
click at [286, 261] on p "Q2:" at bounding box center [549, 269] width 626 height 16
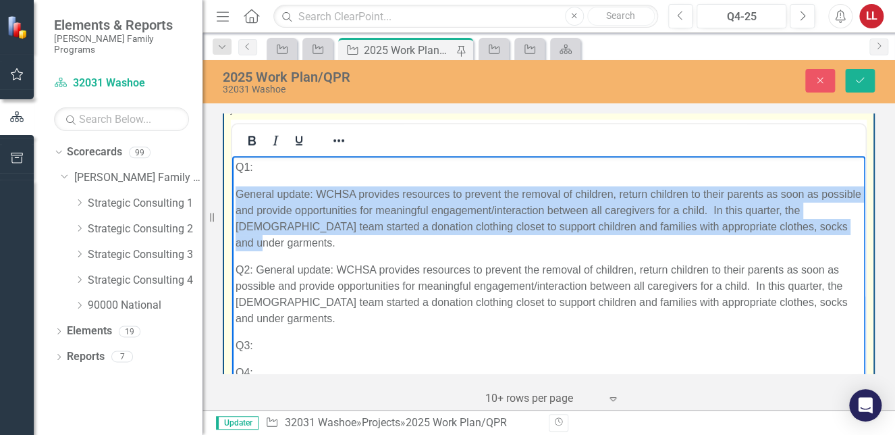
drag, startPoint x: 854, startPoint y: 227, endPoint x: 227, endPoint y: 190, distance: 628.1
click at [232, 190] on html "Q1: General update: WCHSA provides resources to prevent the removal of children…" at bounding box center [548, 274] width 633 height 239
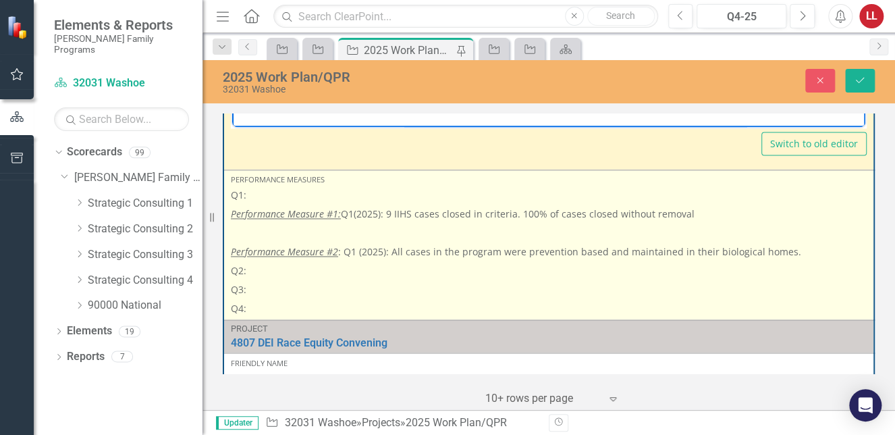
scroll to position [877, 0]
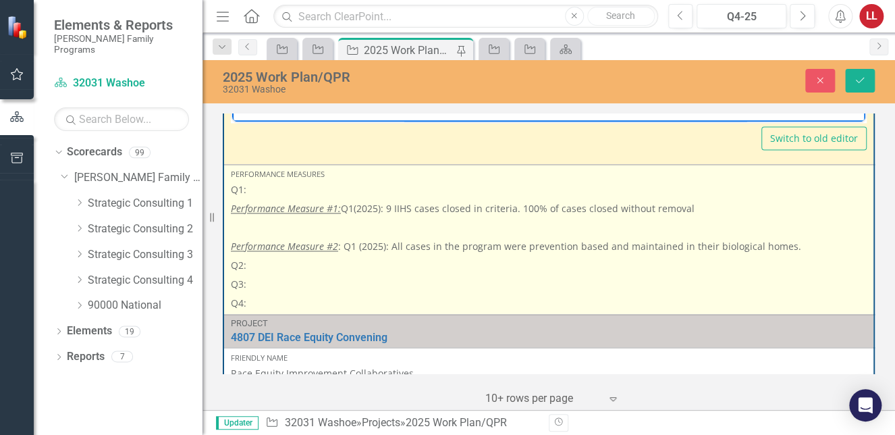
click at [279, 264] on p "Q2:" at bounding box center [549, 265] width 636 height 19
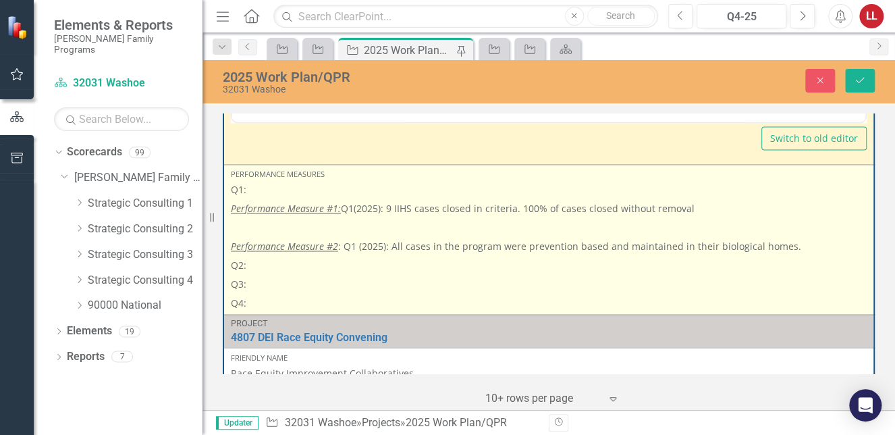
click at [283, 263] on p "Q2:" at bounding box center [549, 265] width 636 height 19
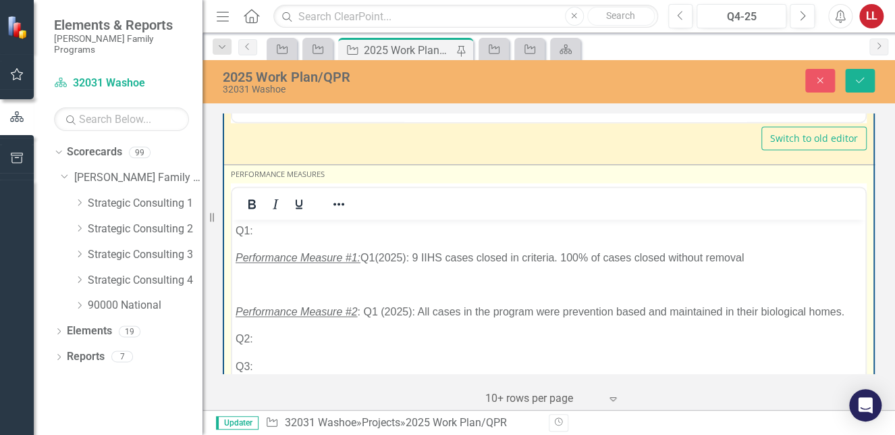
scroll to position [0, 0]
click at [303, 350] on body "Q1: Performance Measure #1: Q1(2025): 9 IIHS cases closed in criteria. 100% of …" at bounding box center [548, 320] width 633 height 202
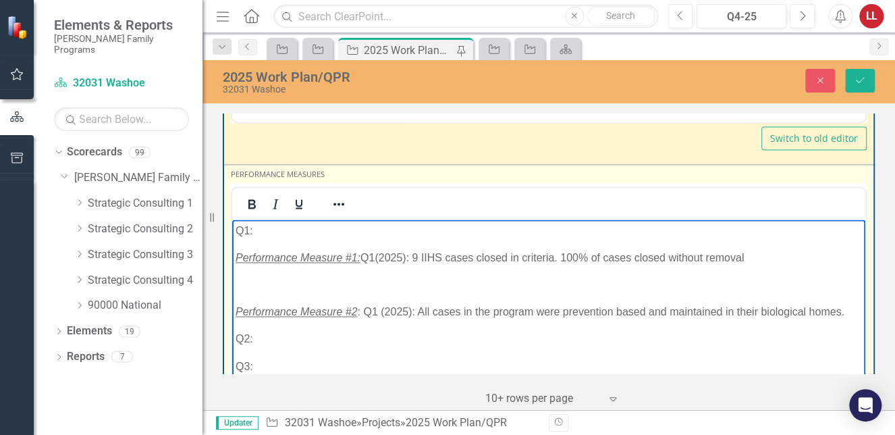
click at [324, 338] on p "Q2:" at bounding box center [549, 338] width 626 height 16
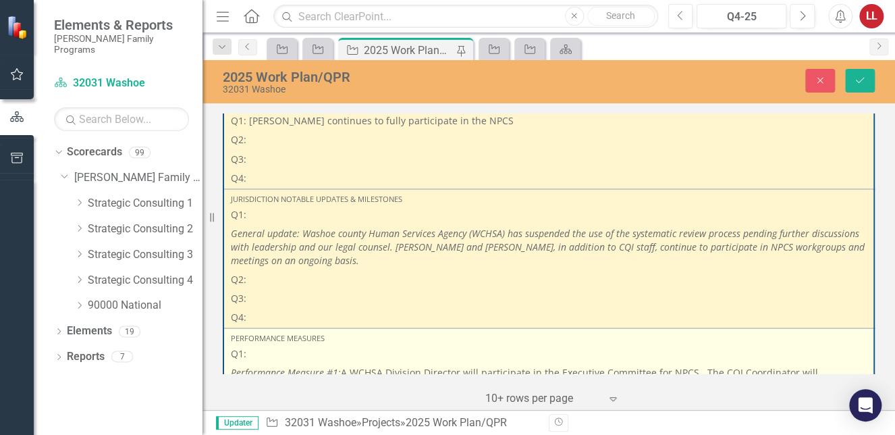
scroll to position [3375, 0]
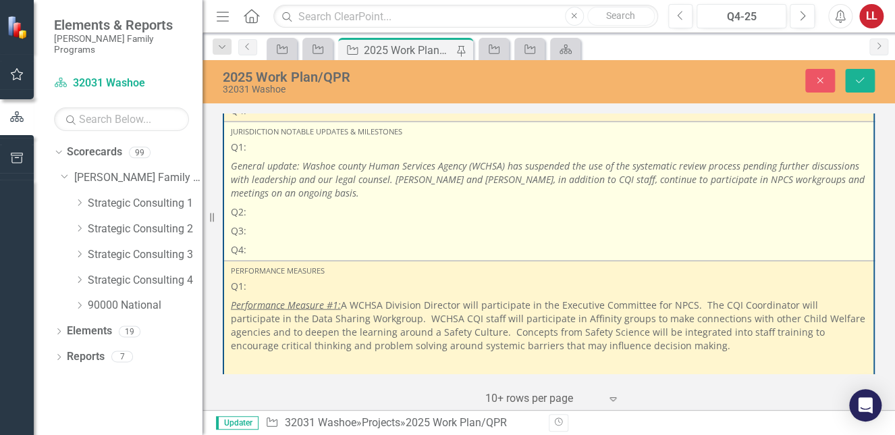
click at [261, 206] on p "Q2:" at bounding box center [549, 211] width 636 height 19
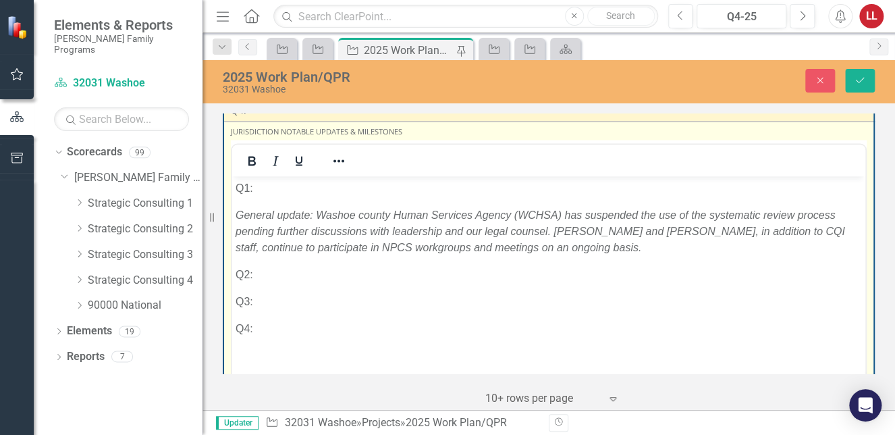
scroll to position [0, 0]
click at [294, 281] on body "Q1: General update: Washoe county Human Services Agency (WCHSA) has suspended t…" at bounding box center [548, 276] width 633 height 202
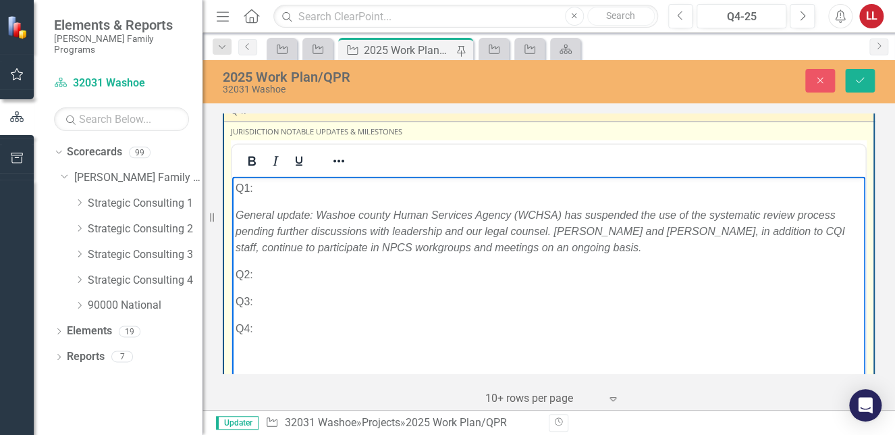
click at [292, 275] on p "Q2:" at bounding box center [549, 273] width 626 height 16
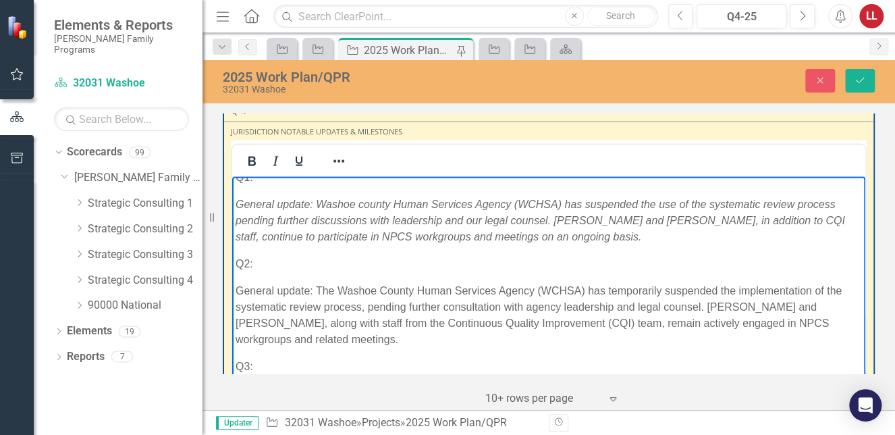
scroll to position [13, 0]
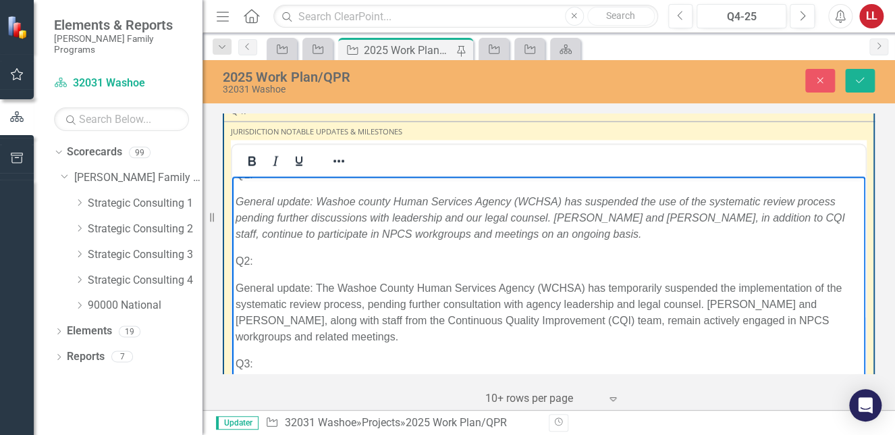
click at [467, 342] on p "General update: The Washoe County Human Services Agency (WCHSA) has temporarily…" at bounding box center [549, 311] width 626 height 65
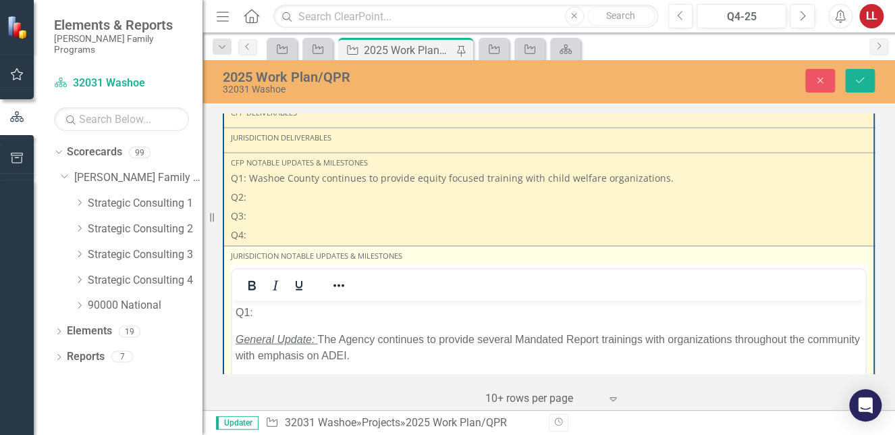
scroll to position [1417, 0]
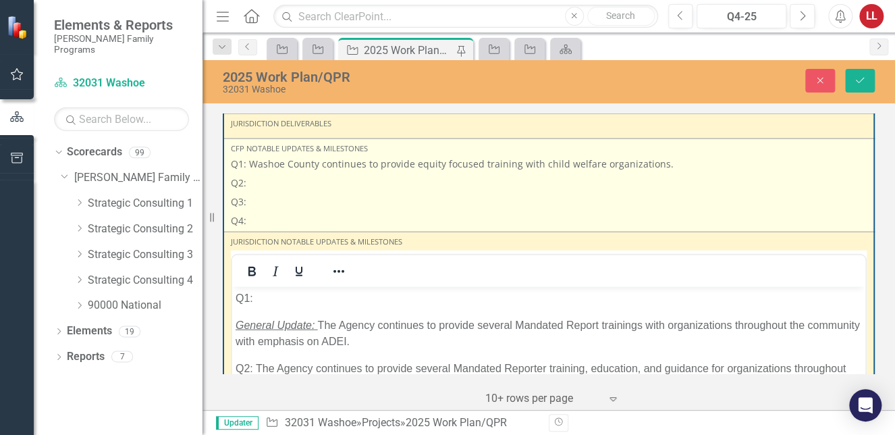
click at [291, 177] on p "Q2:" at bounding box center [549, 182] width 636 height 19
click at [277, 183] on p "Q2:" at bounding box center [549, 182] width 636 height 19
click at [278, 184] on p "Q2:" at bounding box center [549, 182] width 636 height 19
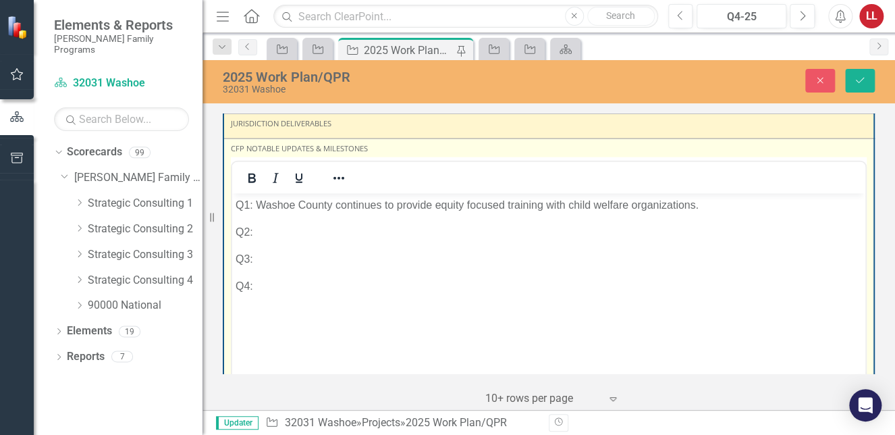
scroll to position [0, 0]
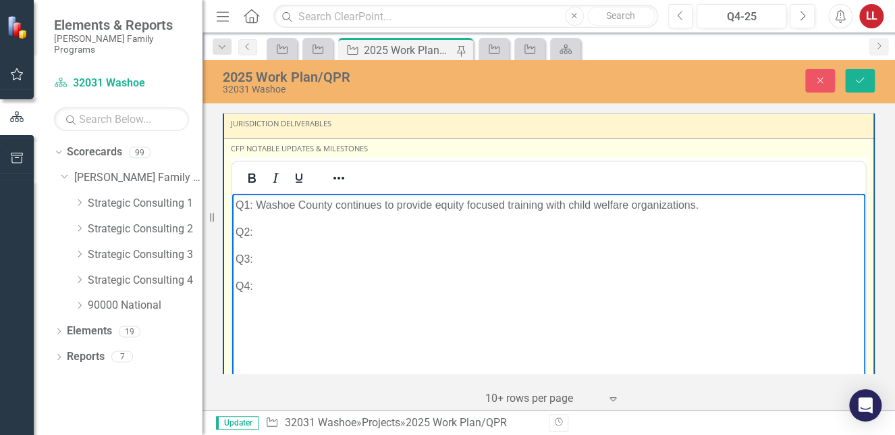
drag, startPoint x: 306, startPoint y: 234, endPoint x: 372, endPoint y: 209, distance: 70.7
click at [321, 234] on p "Q2:" at bounding box center [549, 232] width 626 height 16
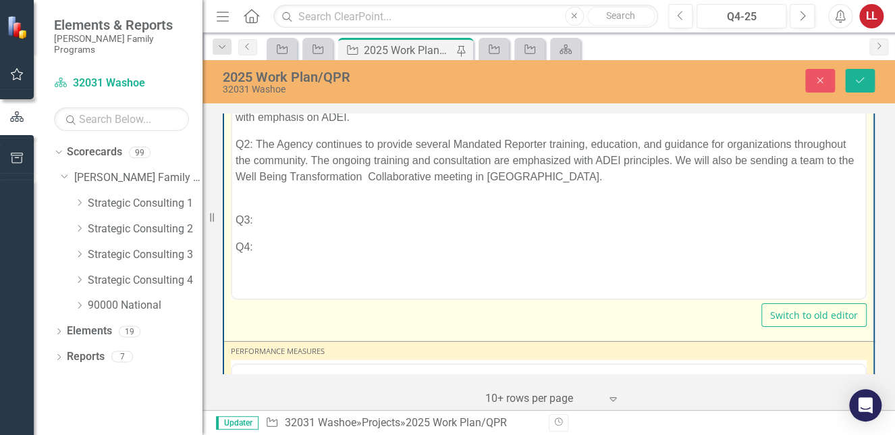
scroll to position [1890, 0]
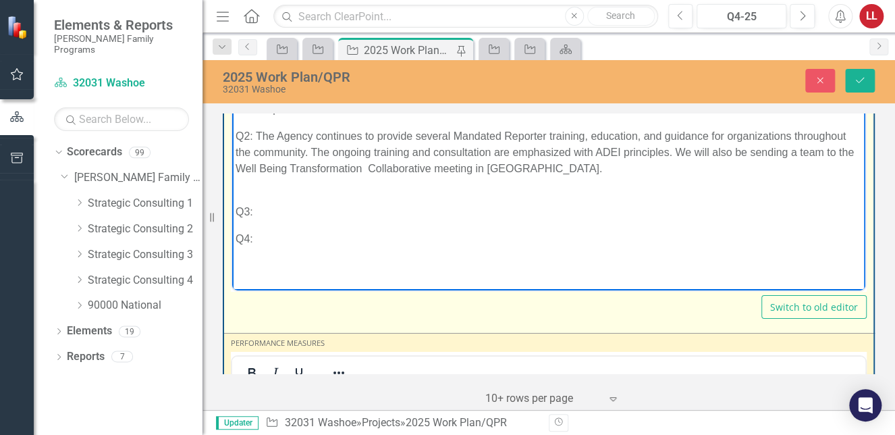
click at [621, 187] on p "Q2: The Agency continues to provide several Mandated Reporter training, educati…" at bounding box center [549, 160] width 626 height 65
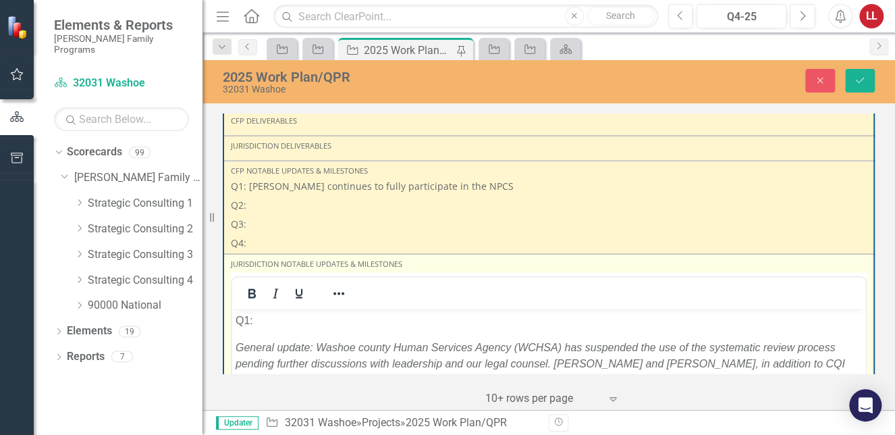
scroll to position [3442, 0]
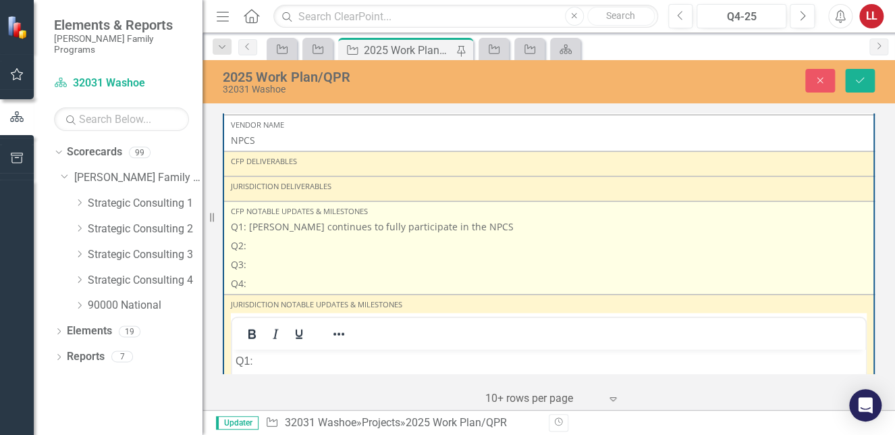
click at [265, 242] on p "Q2:" at bounding box center [549, 245] width 636 height 19
click at [267, 242] on p "Q2:" at bounding box center [549, 245] width 636 height 19
click at [268, 242] on p "Q2:" at bounding box center [549, 245] width 636 height 19
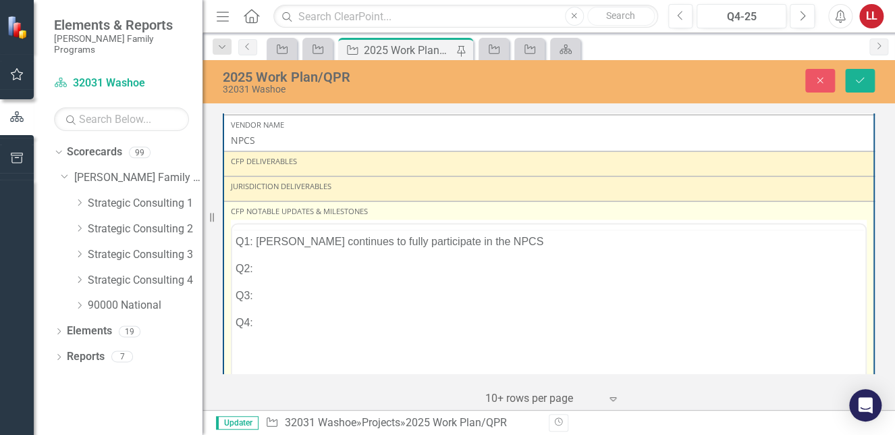
scroll to position [0, 0]
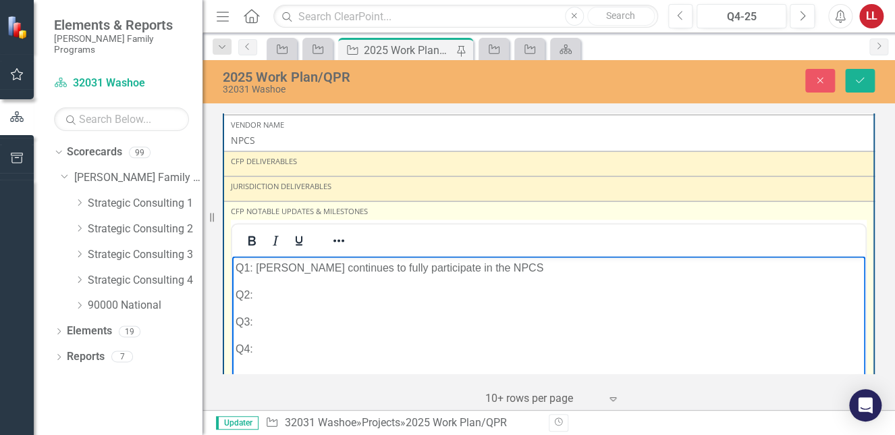
drag, startPoint x: 269, startPoint y: 302, endPoint x: 274, endPoint y: 297, distance: 7.2
click at [270, 301] on p "Q2:" at bounding box center [549, 293] width 626 height 16
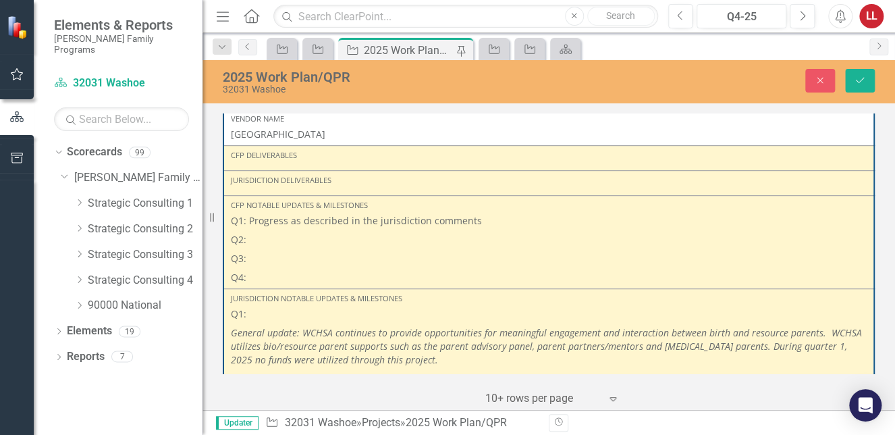
scroll to position [2565, 0]
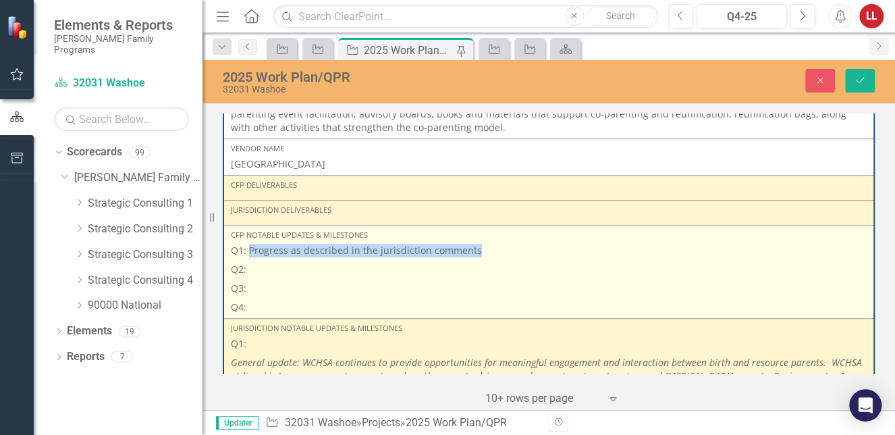
drag, startPoint x: 474, startPoint y: 248, endPoint x: 269, endPoint y: 248, distance: 205.8
click at [248, 250] on p "Q1: Progress as described in the jurisdiction comments" at bounding box center [549, 252] width 636 height 16
copy p "Progress as described in the jurisdiction comments"
click at [256, 263] on p "Q2:" at bounding box center [549, 269] width 636 height 19
click at [265, 265] on p "Q2:" at bounding box center [549, 269] width 636 height 19
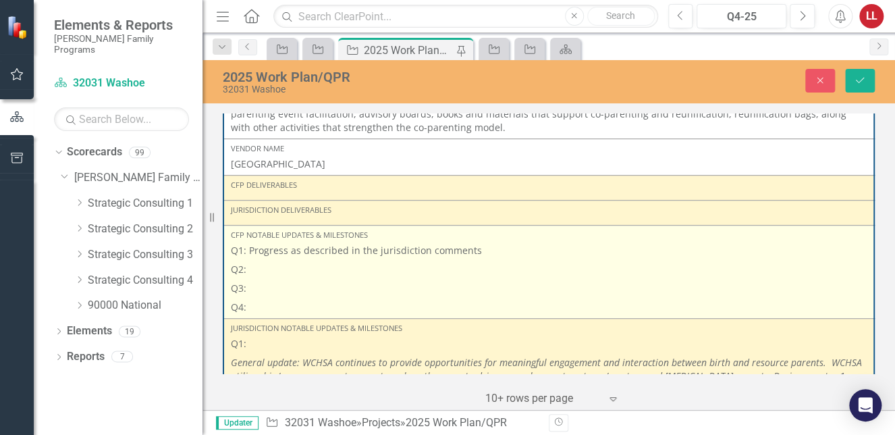
click at [265, 265] on p "Q2:" at bounding box center [549, 269] width 636 height 19
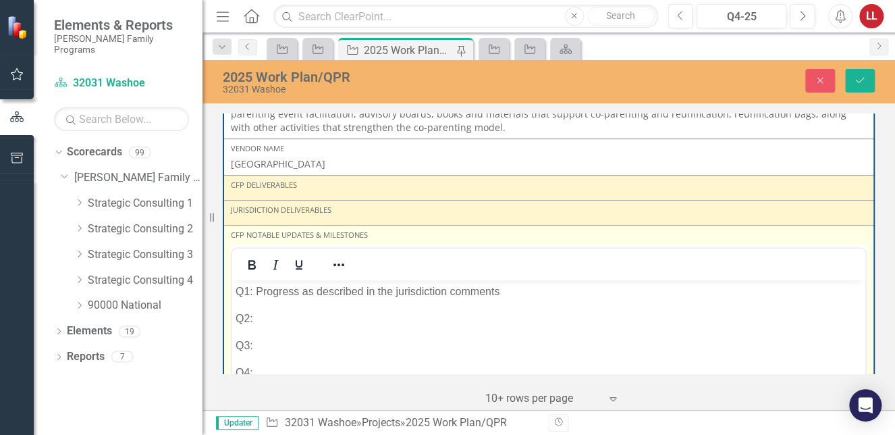
scroll to position [0, 0]
click at [278, 322] on p "Q2:" at bounding box center [549, 318] width 626 height 16
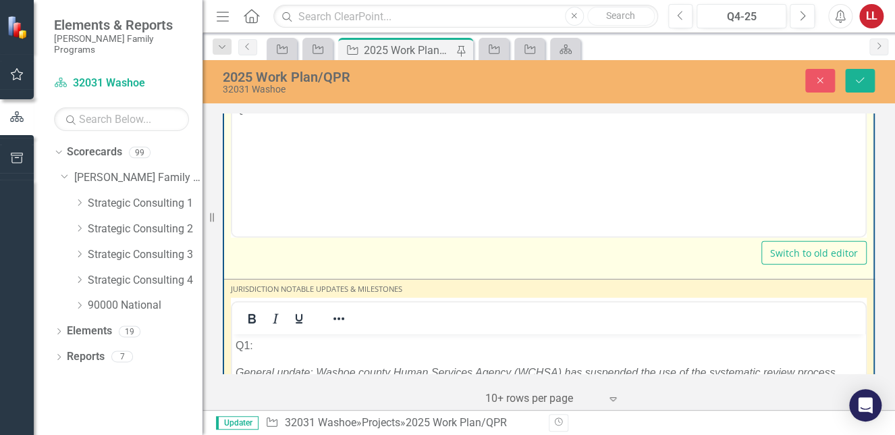
scroll to position [3914, 0]
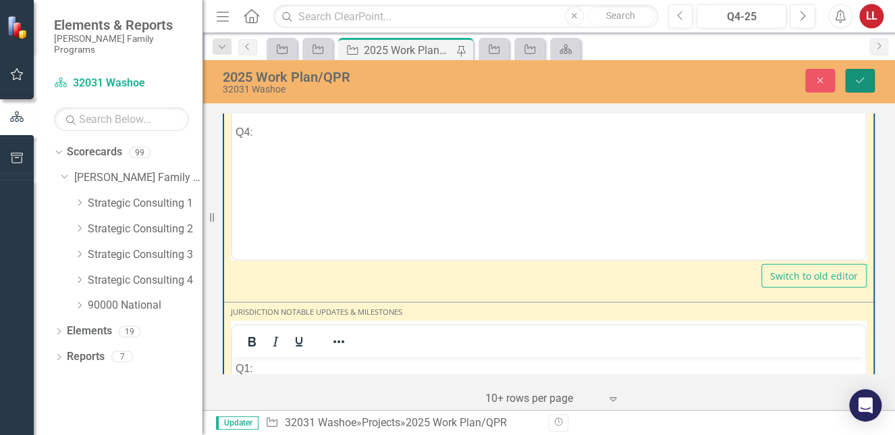
click at [858, 80] on icon "Save" at bounding box center [860, 80] width 12 height 9
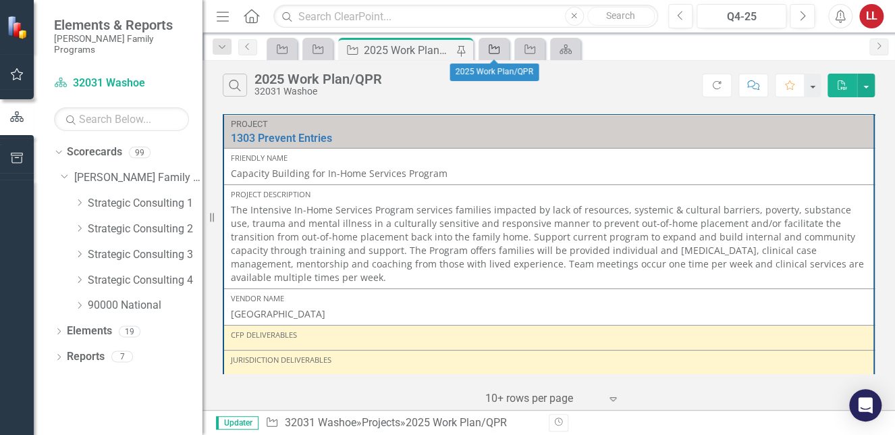
click at [492, 45] on icon "Project" at bounding box center [493, 49] width 13 height 11
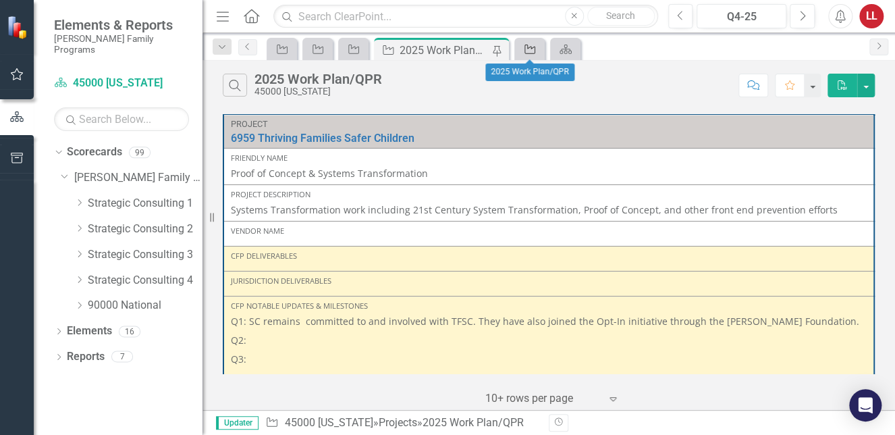
click at [530, 48] on icon "Project" at bounding box center [529, 49] width 13 height 11
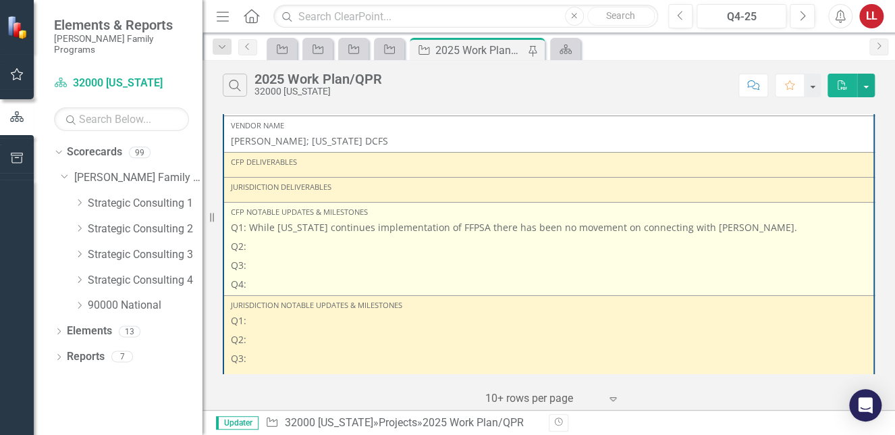
scroll to position [135, 0]
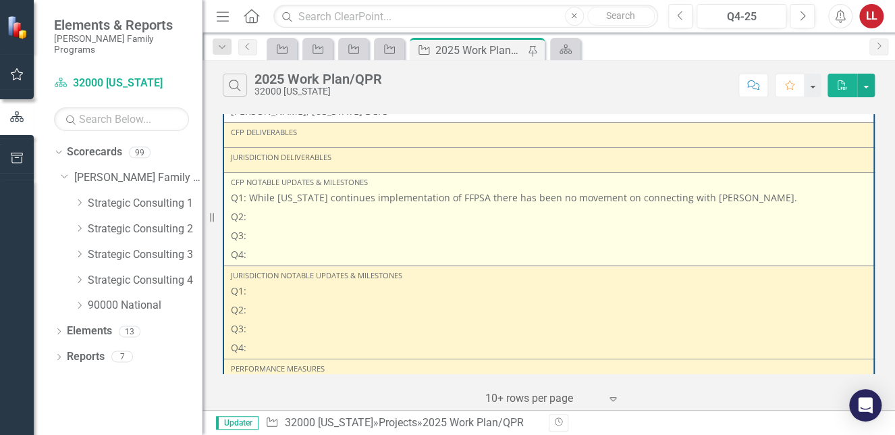
click at [265, 219] on p "Q2:" at bounding box center [549, 216] width 636 height 19
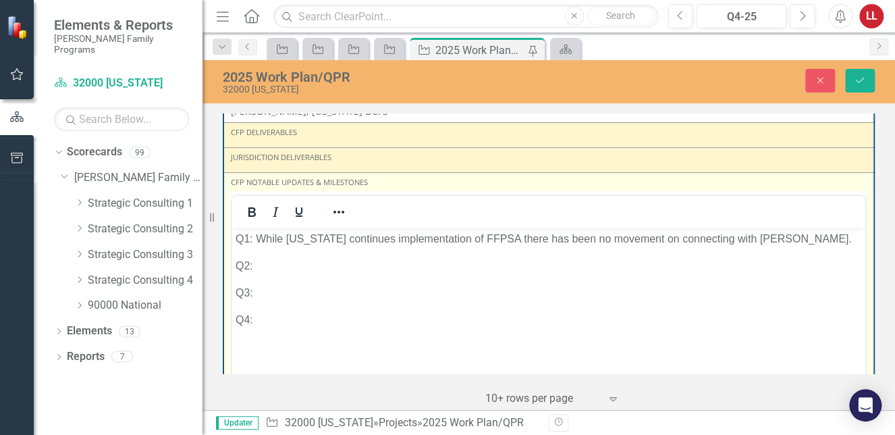
scroll to position [0, 0]
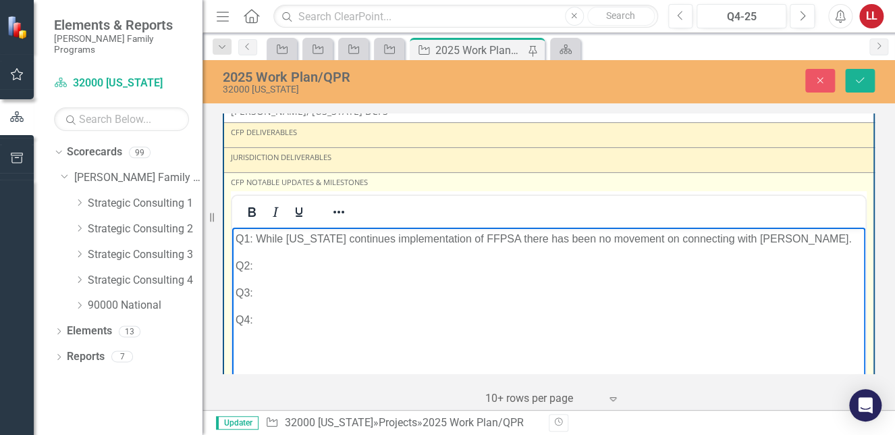
click at [281, 276] on body "Q1: While [US_STATE] continues implementation of FFPSA there has been no moveme…" at bounding box center [548, 328] width 633 height 202
click at [280, 266] on p "Q2:" at bounding box center [549, 265] width 626 height 16
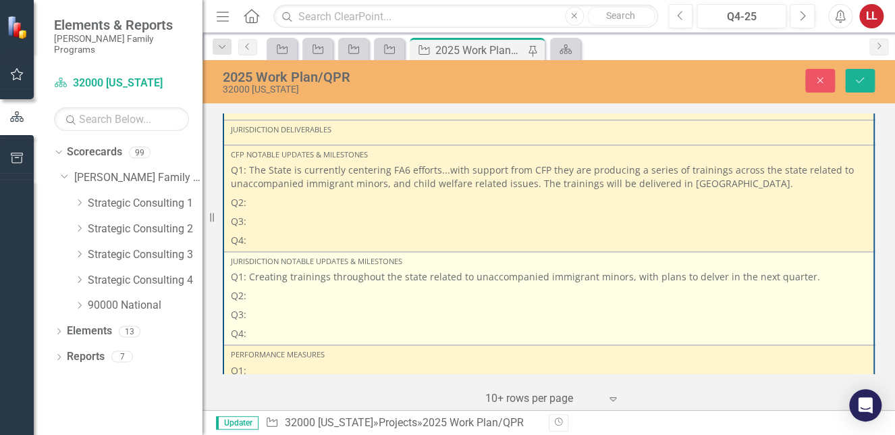
scroll to position [877, 0]
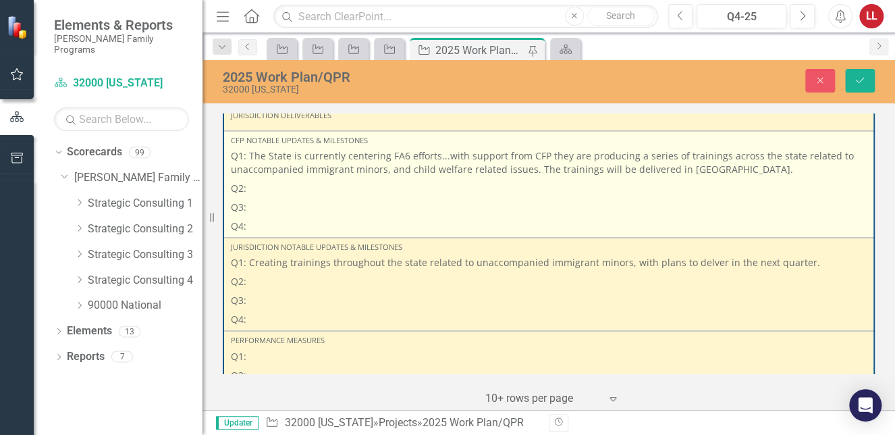
click at [288, 186] on p "Q2:" at bounding box center [549, 188] width 636 height 19
click at [278, 188] on p "Q2:" at bounding box center [549, 188] width 636 height 19
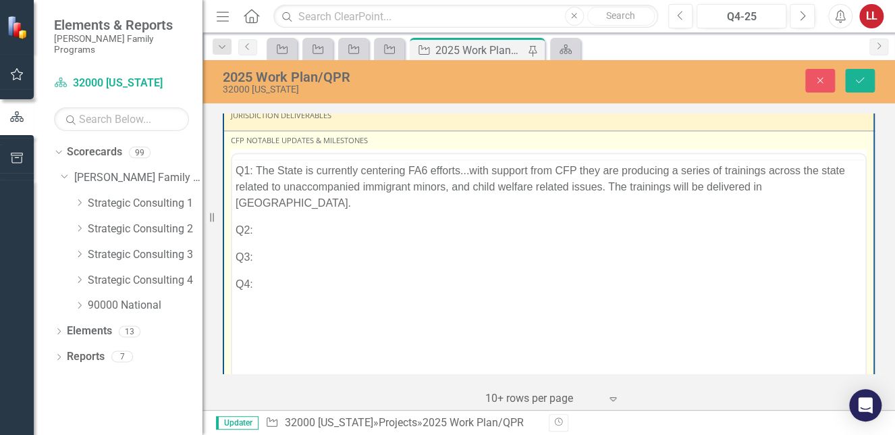
scroll to position [0, 0]
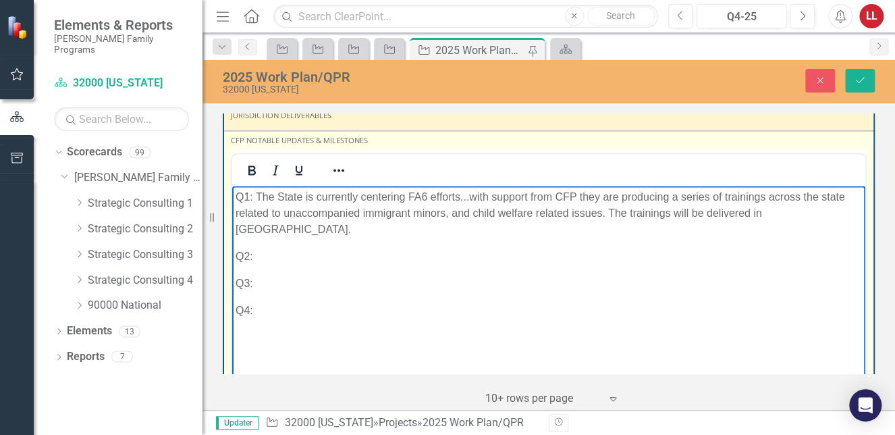
click at [281, 248] on p "Q2:" at bounding box center [549, 256] width 626 height 16
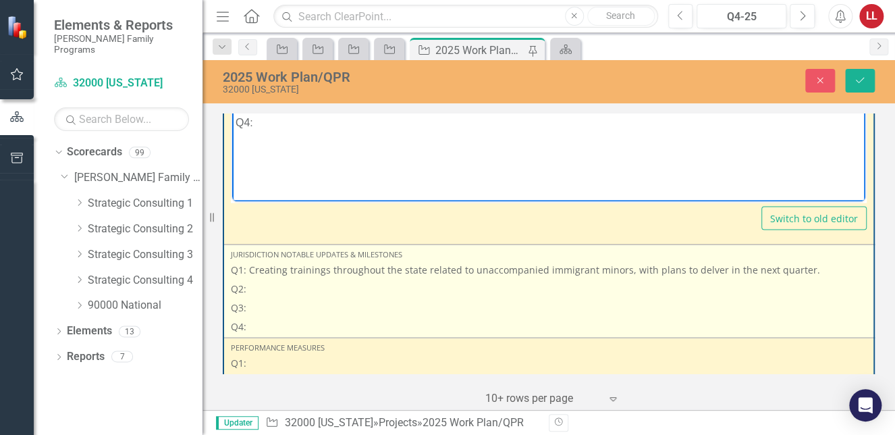
scroll to position [1147, 0]
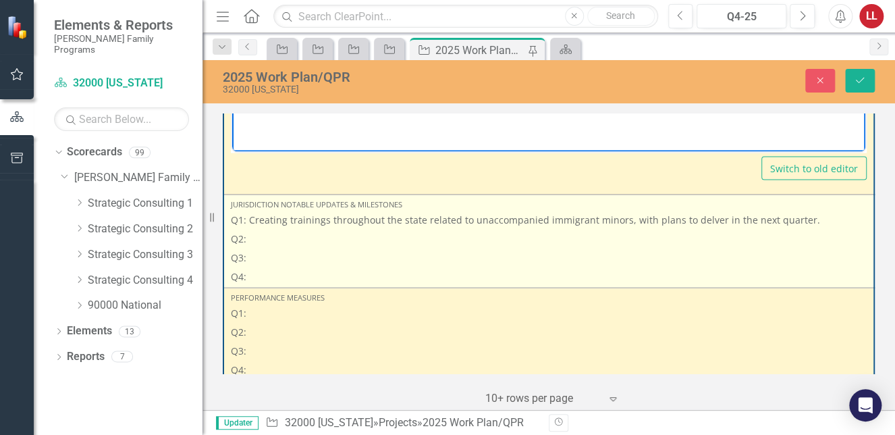
click at [291, 240] on p "Q2:" at bounding box center [549, 238] width 636 height 19
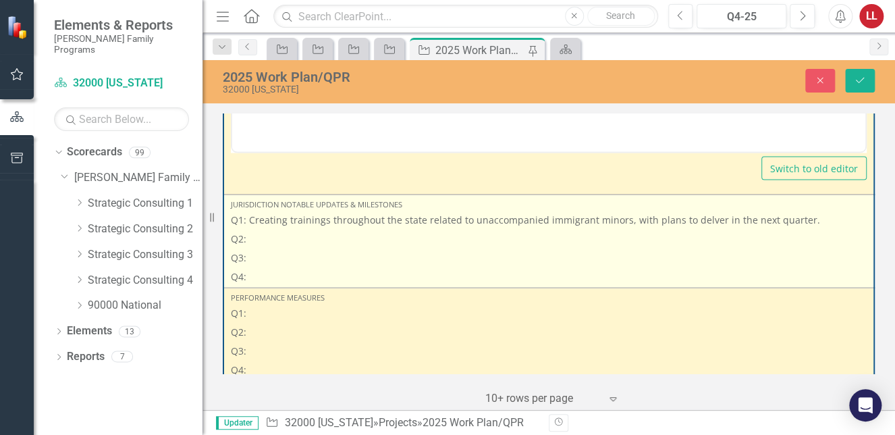
click at [289, 238] on p "Q2:" at bounding box center [549, 238] width 636 height 19
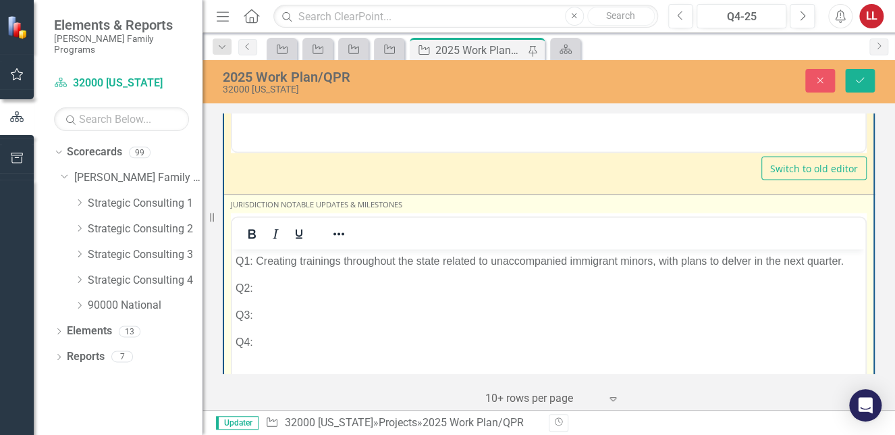
scroll to position [0, 0]
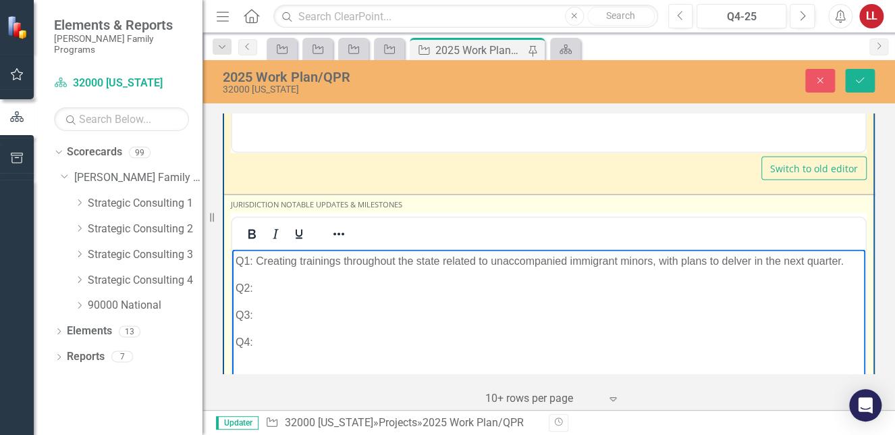
click at [292, 287] on p "Q2:" at bounding box center [549, 287] width 626 height 16
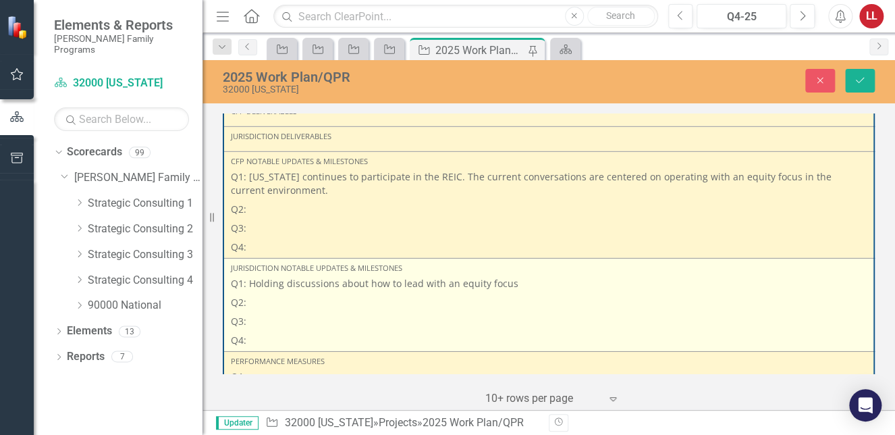
scroll to position [1730, 0]
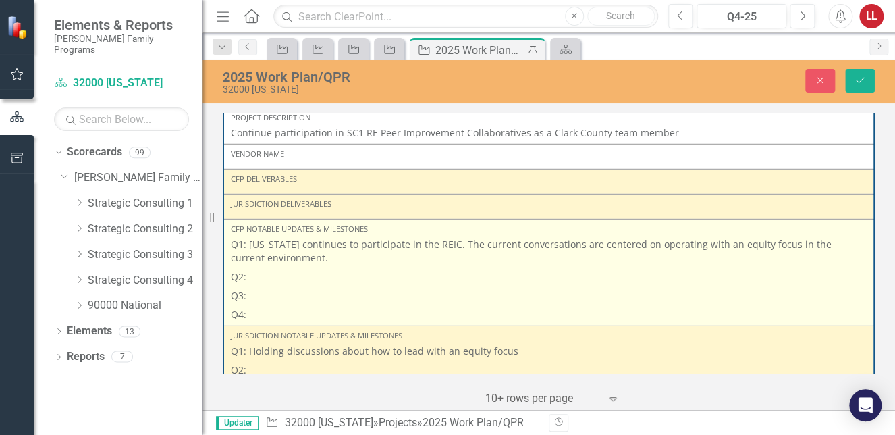
click at [267, 273] on p "Q2:" at bounding box center [549, 276] width 636 height 19
click at [267, 272] on p "Q2:" at bounding box center [549, 276] width 636 height 19
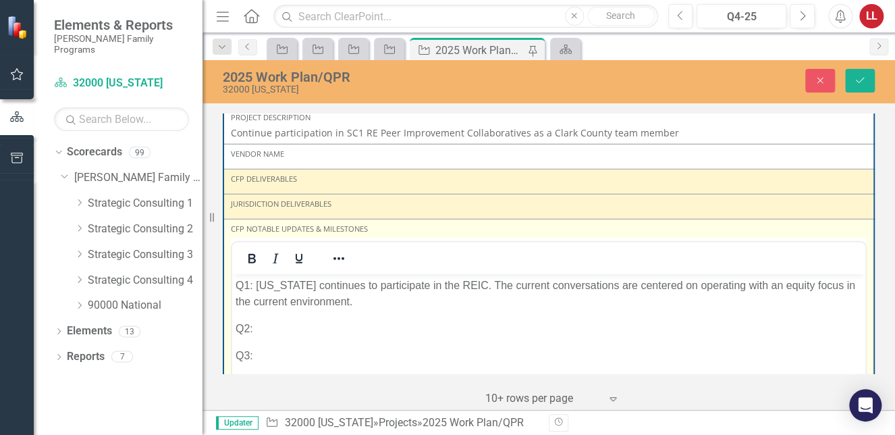
scroll to position [0, 0]
drag, startPoint x: 285, startPoint y: 329, endPoint x: 358, endPoint y: 273, distance: 92.5
click at [286, 328] on p "Q2:" at bounding box center [549, 328] width 626 height 16
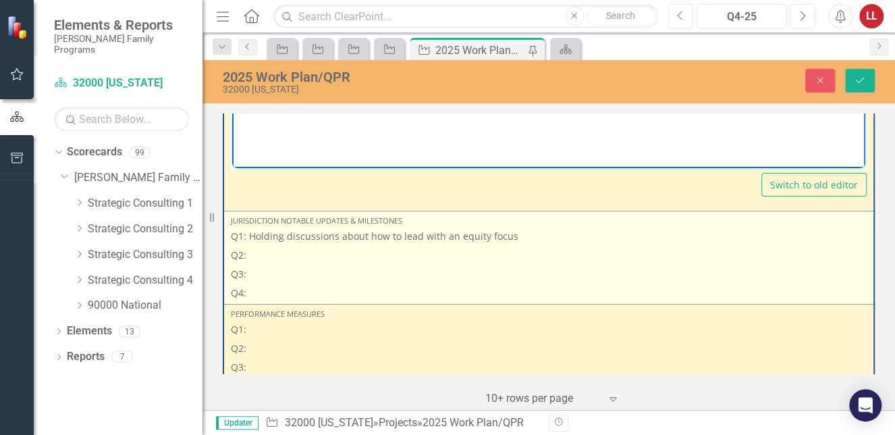
scroll to position [2092, 0]
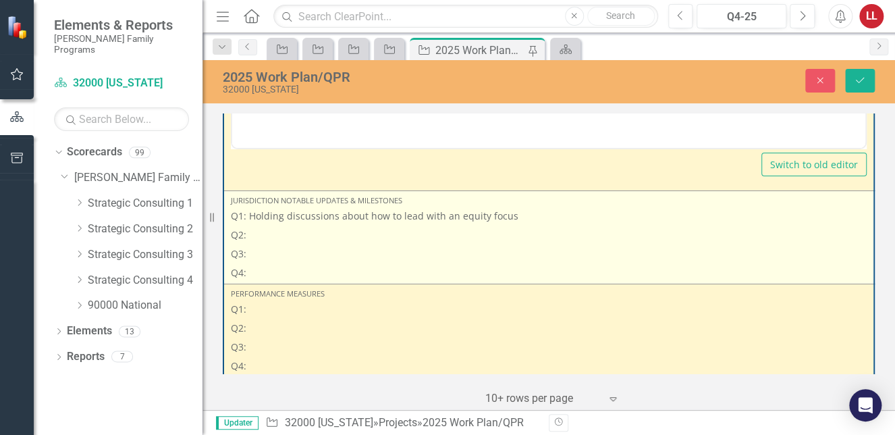
click at [269, 231] on p "Q2:" at bounding box center [549, 234] width 636 height 19
click at [269, 233] on p "Q2:" at bounding box center [549, 234] width 636 height 19
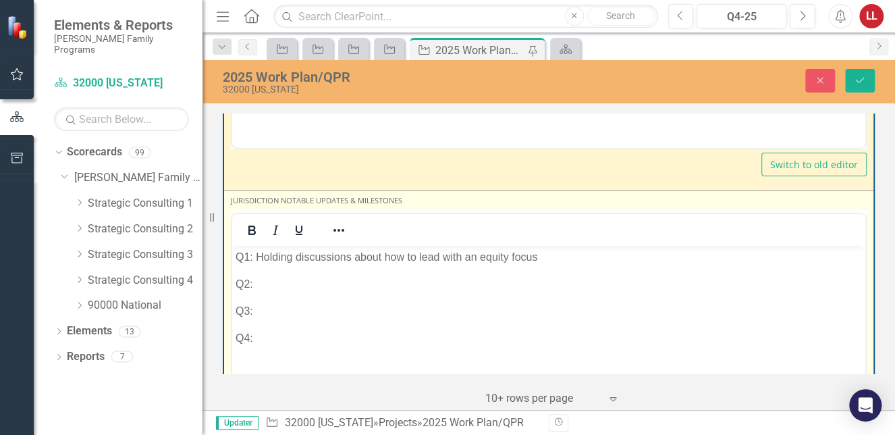
scroll to position [0, 0]
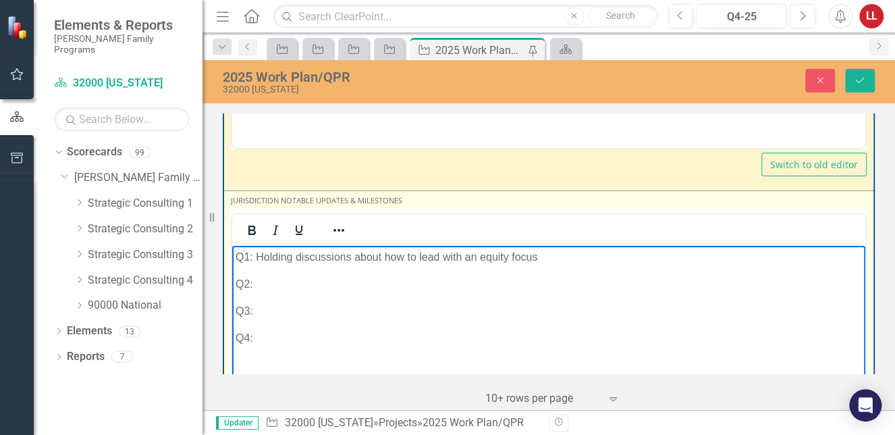
drag, startPoint x: 278, startPoint y: 282, endPoint x: 324, endPoint y: 254, distance: 53.9
click at [279, 282] on p "Q2:" at bounding box center [549, 283] width 626 height 16
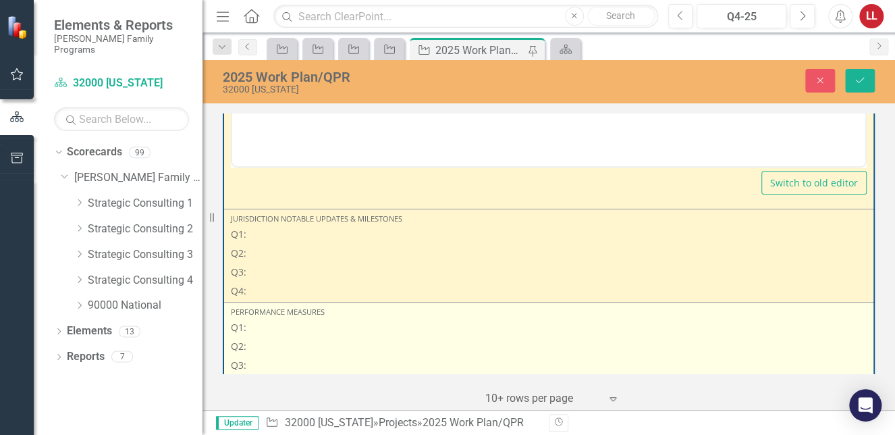
scroll to position [472, 0]
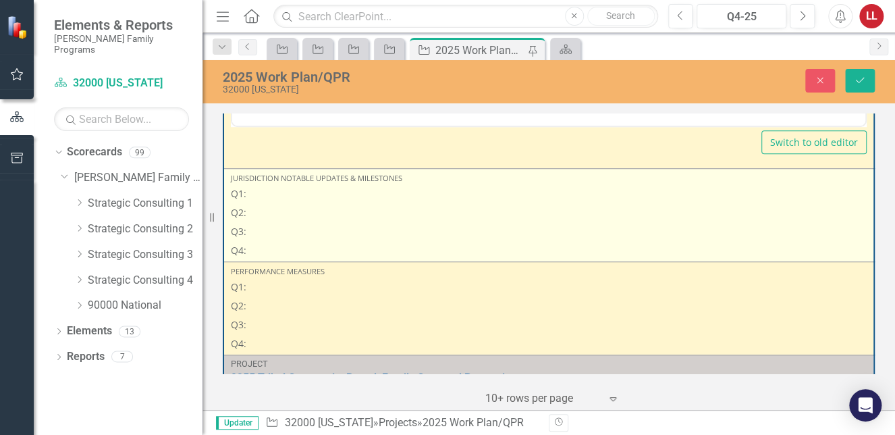
click at [290, 215] on p "Q2:" at bounding box center [549, 212] width 636 height 19
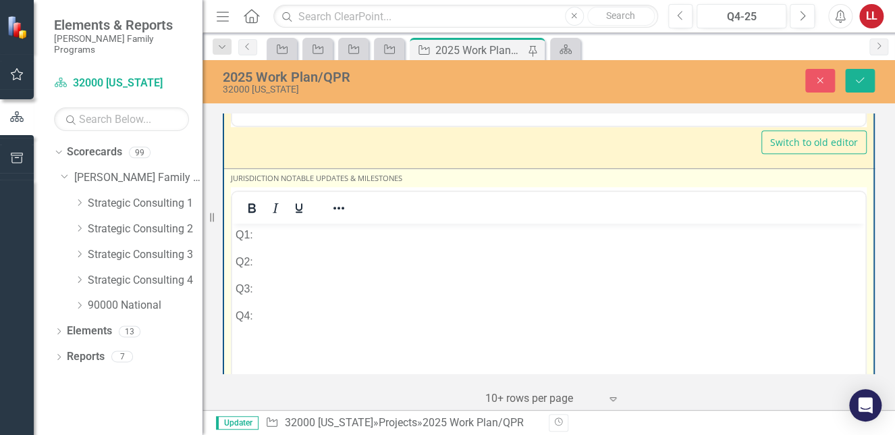
scroll to position [0, 0]
drag, startPoint x: 293, startPoint y: 267, endPoint x: 363, endPoint y: 231, distance: 78.8
click at [294, 267] on p "Q2:" at bounding box center [549, 261] width 626 height 16
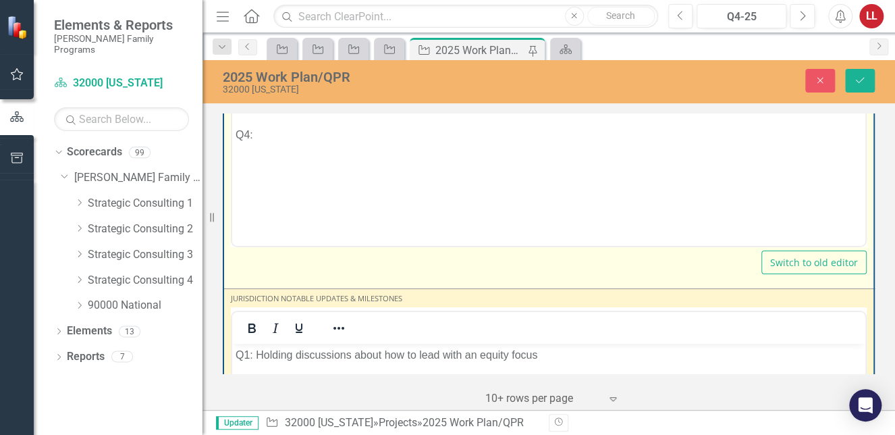
scroll to position [2100, 0]
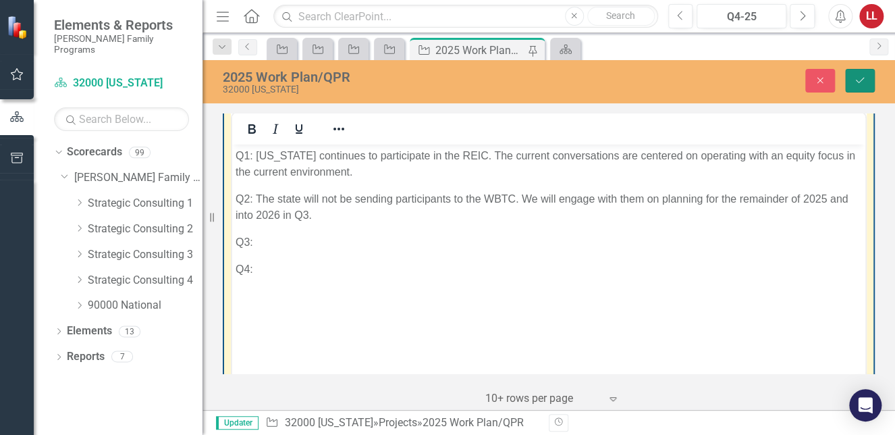
click at [858, 80] on icon "Save" at bounding box center [860, 80] width 12 height 9
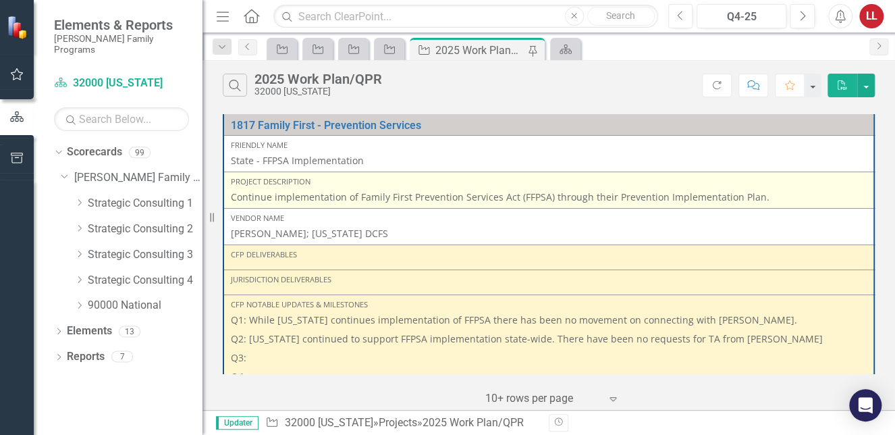
scroll to position [0, 0]
